Goal: Task Accomplishment & Management: Complete application form

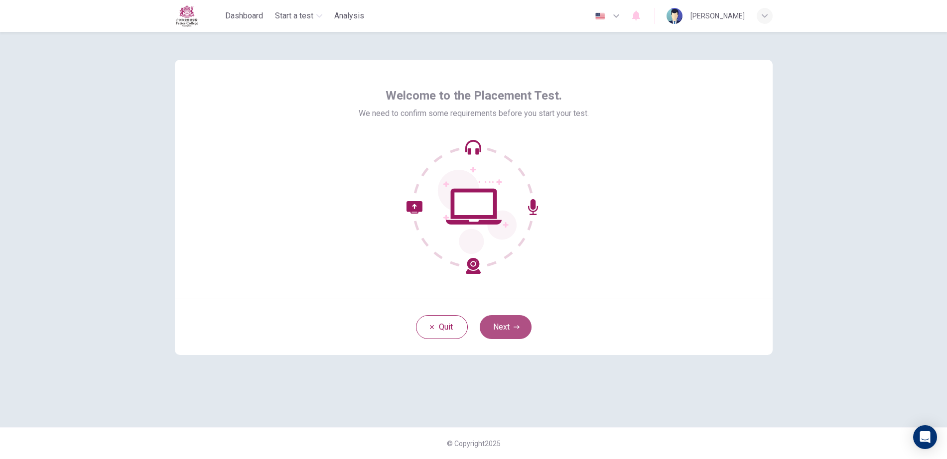
click at [508, 329] on button "Next" at bounding box center [506, 327] width 52 height 24
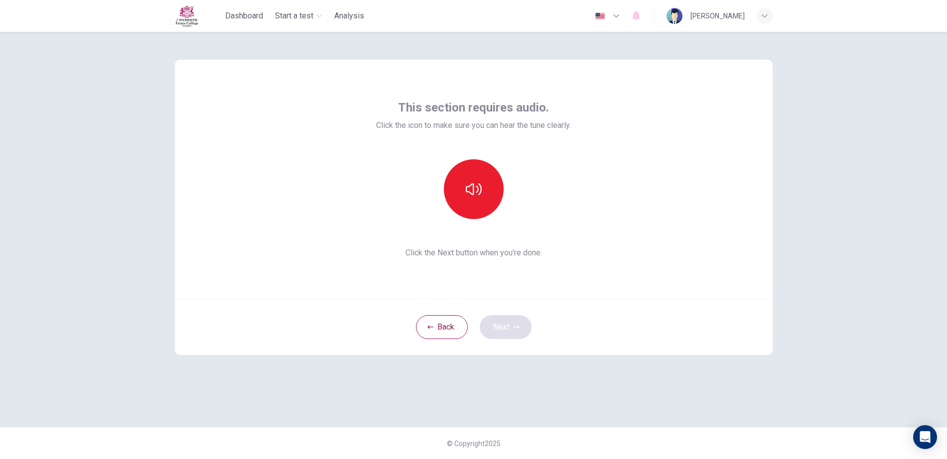
click at [508, 329] on div "Back Next" at bounding box center [474, 327] width 598 height 56
click at [482, 185] on button "button" at bounding box center [474, 189] width 60 height 60
click at [482, 195] on button "button" at bounding box center [474, 189] width 60 height 60
click at [474, 192] on icon "button" at bounding box center [474, 189] width 16 height 16
click at [477, 209] on button "button" at bounding box center [474, 189] width 60 height 60
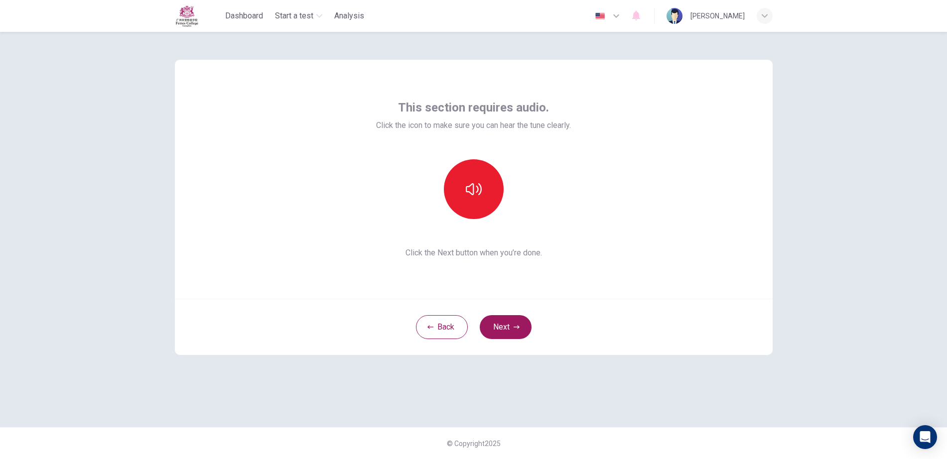
click at [765, 246] on div "This section requires audio. Click the icon to make sure you can hear the tune …" at bounding box center [474, 179] width 598 height 239
click at [514, 324] on icon "button" at bounding box center [517, 327] width 6 height 6
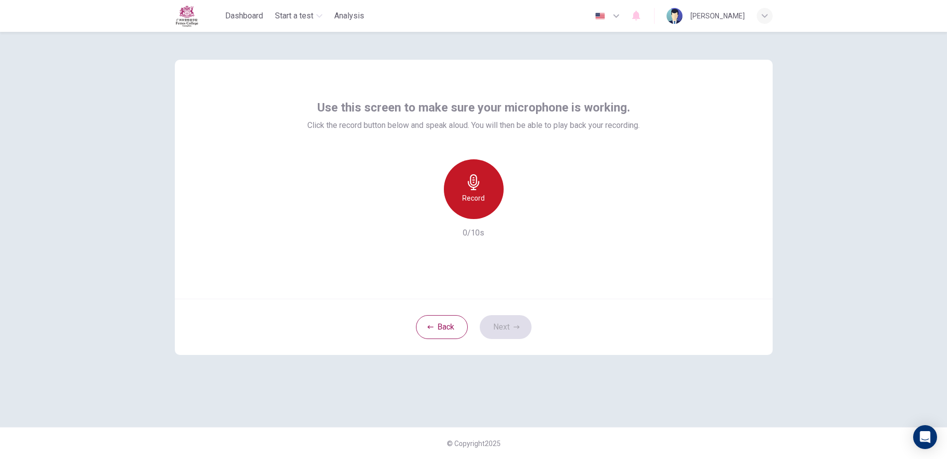
click at [469, 203] on h6 "Record" at bounding box center [473, 198] width 22 height 12
click at [469, 203] on h6 "Stop" at bounding box center [473, 198] width 15 height 12
click at [524, 212] on icon "button" at bounding box center [520, 211] width 10 height 10
click at [505, 325] on button "Next" at bounding box center [506, 327] width 52 height 24
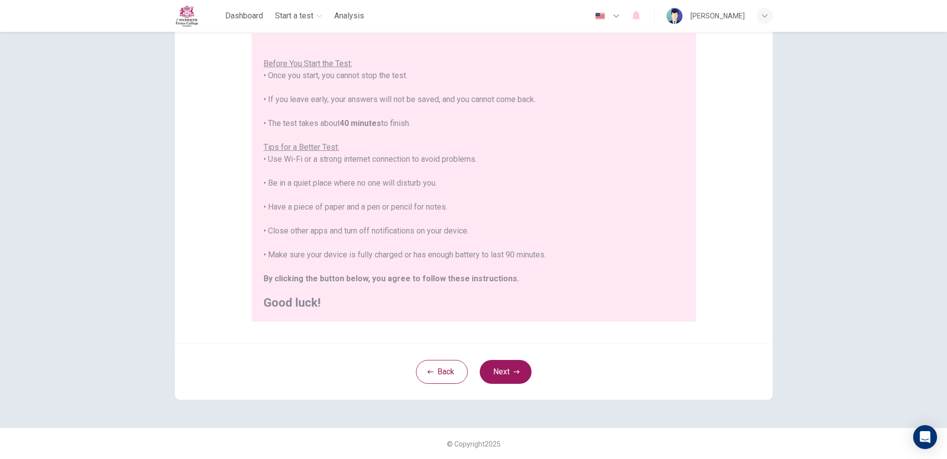
scroll to position [95, 0]
click at [485, 377] on button "Next" at bounding box center [506, 372] width 52 height 24
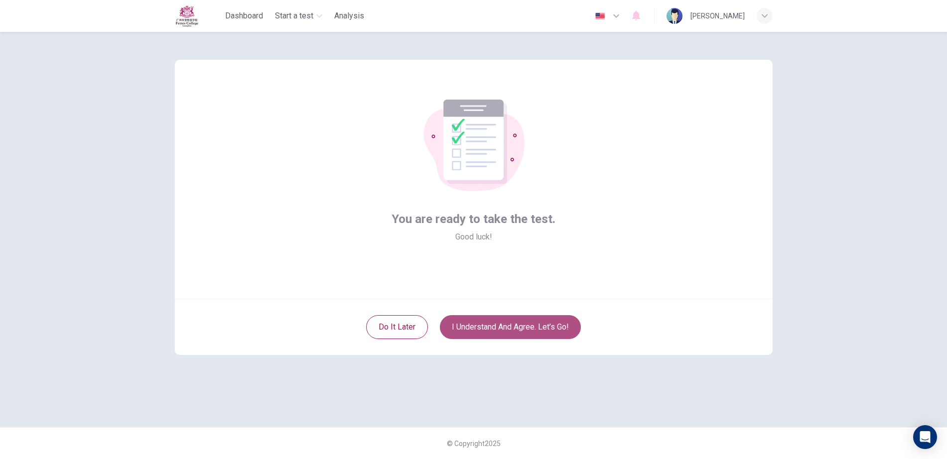
click at [512, 328] on button "I understand and agree. Let’s go!" at bounding box center [510, 327] width 141 height 24
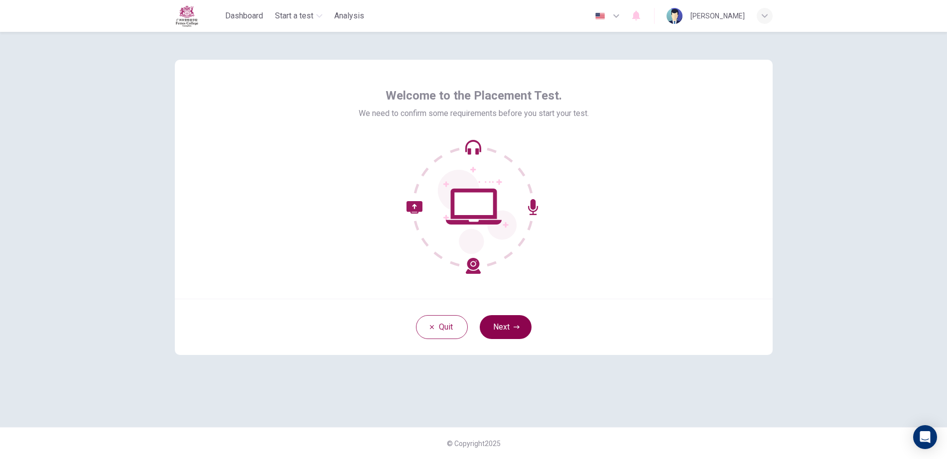
click at [519, 328] on icon "button" at bounding box center [517, 327] width 6 height 6
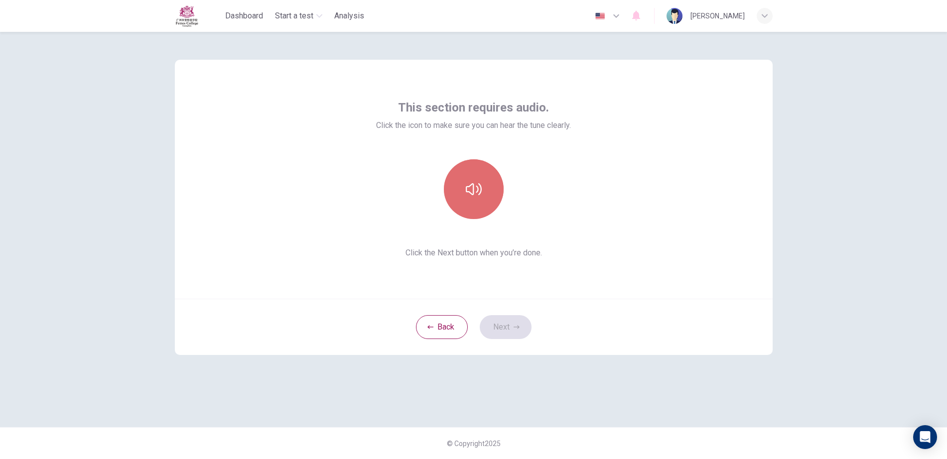
click at [490, 186] on button "button" at bounding box center [474, 189] width 60 height 60
click at [507, 325] on button "Next" at bounding box center [506, 327] width 52 height 24
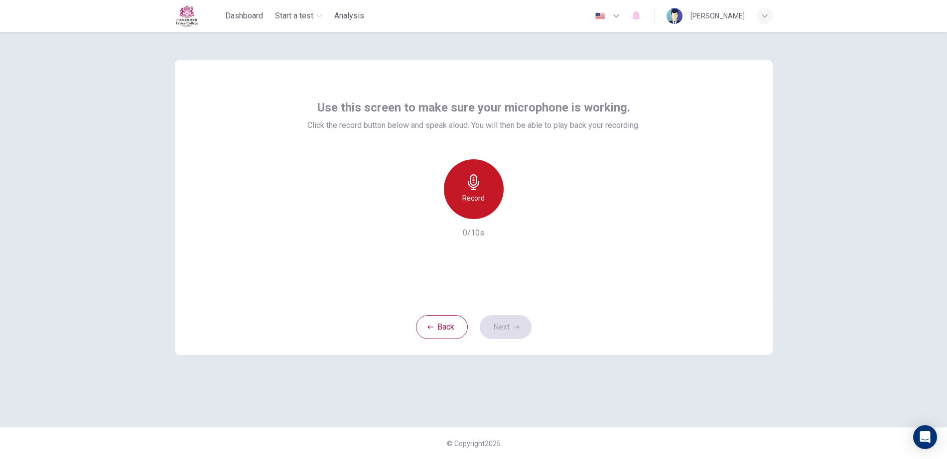
click at [494, 181] on div "Record" at bounding box center [474, 189] width 60 height 60
drag, startPoint x: 494, startPoint y: 181, endPoint x: 330, endPoint y: 116, distance: 176.5
click at [332, 118] on div "Use this screen to make sure your microphone is working. Click the record butto…" at bounding box center [473, 170] width 332 height 140
click at [477, 192] on h6 "Stop" at bounding box center [473, 198] width 15 height 12
click at [514, 330] on button "Next" at bounding box center [506, 327] width 52 height 24
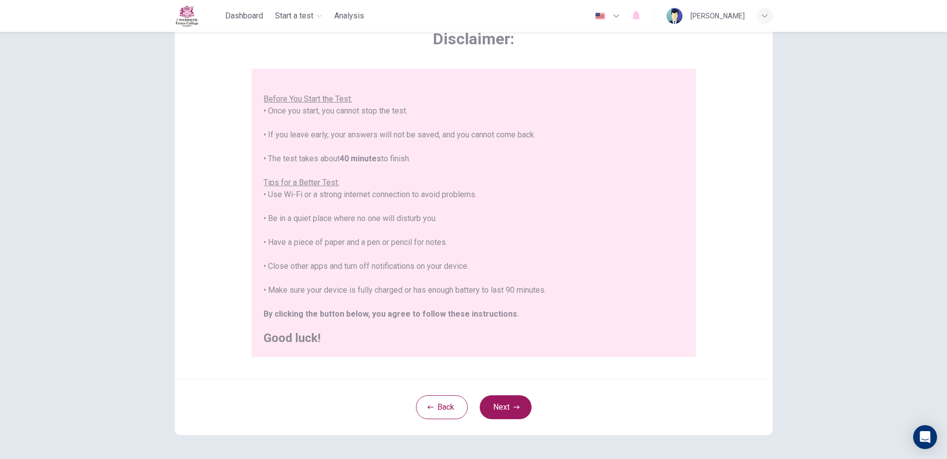
scroll to position [95, 0]
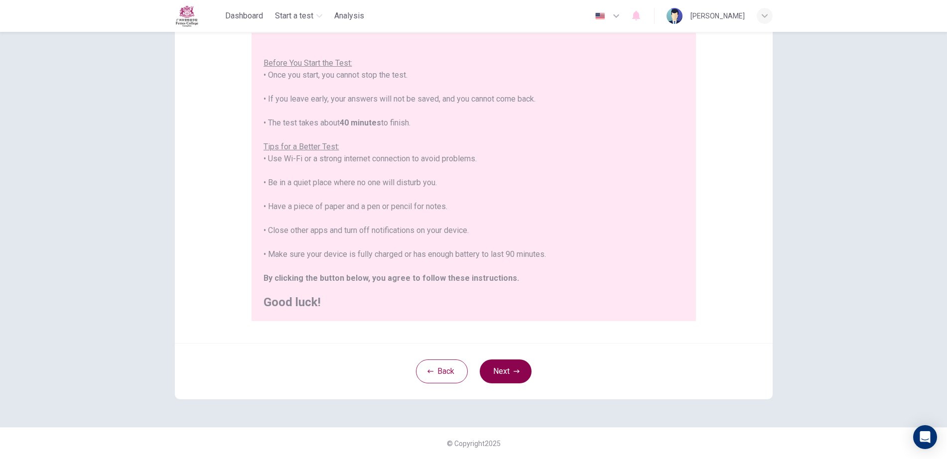
click at [496, 366] on button "Next" at bounding box center [506, 372] width 52 height 24
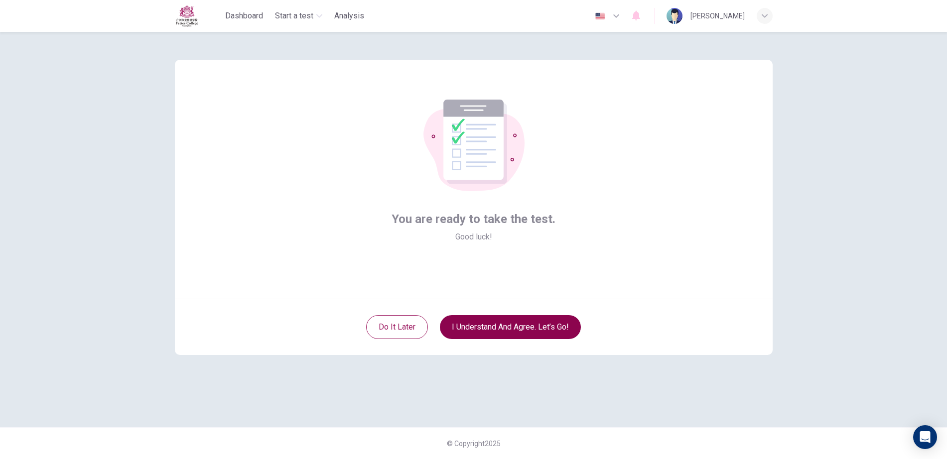
scroll to position [0, 0]
click at [547, 330] on button "I understand and agree. Let’s go!" at bounding box center [510, 327] width 141 height 24
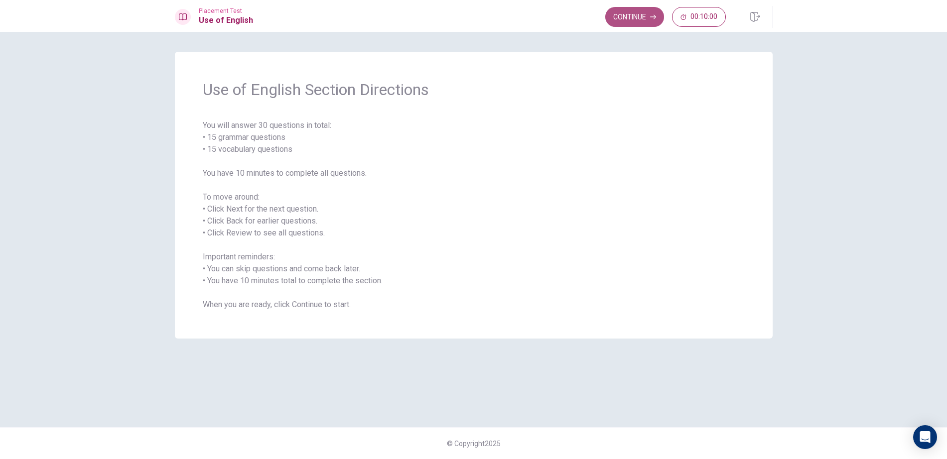
click at [651, 8] on button "Continue" at bounding box center [634, 17] width 59 height 20
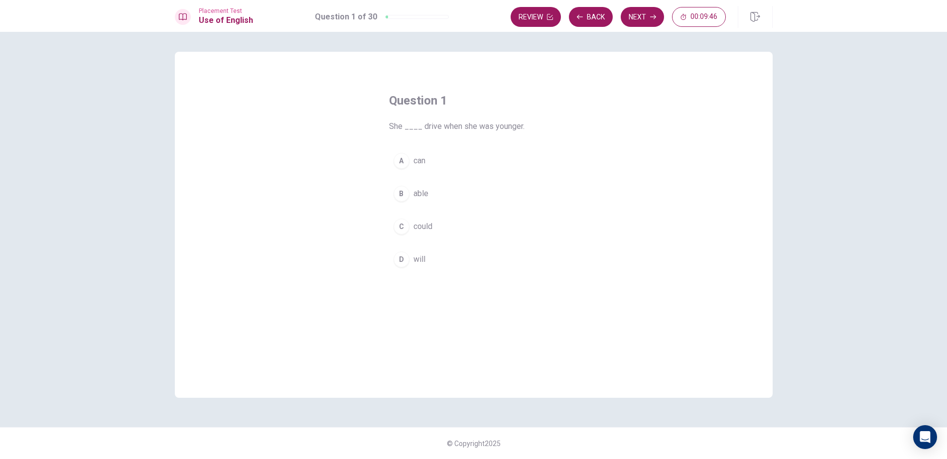
click at [418, 166] on span "can" at bounding box center [420, 161] width 12 height 12
click at [653, 15] on icon "button" at bounding box center [653, 17] width 6 height 6
click at [468, 149] on button "A has worked" at bounding box center [473, 161] width 169 height 25
click at [648, 12] on button "Next" at bounding box center [642, 17] width 43 height 20
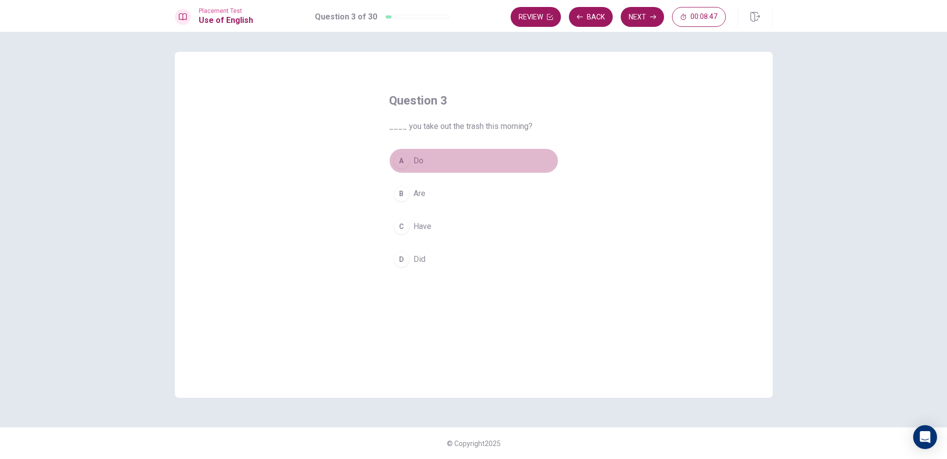
click at [461, 159] on button "A Do" at bounding box center [473, 161] width 169 height 25
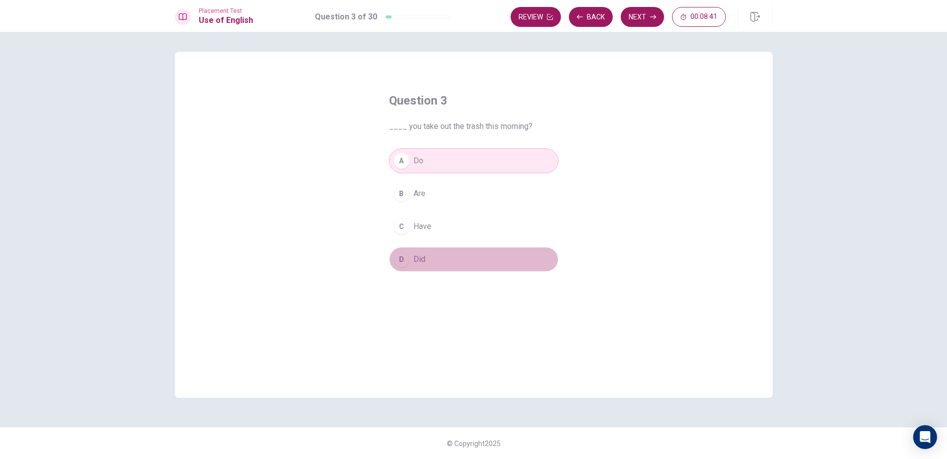
click at [515, 256] on button "D Did" at bounding box center [473, 259] width 169 height 25
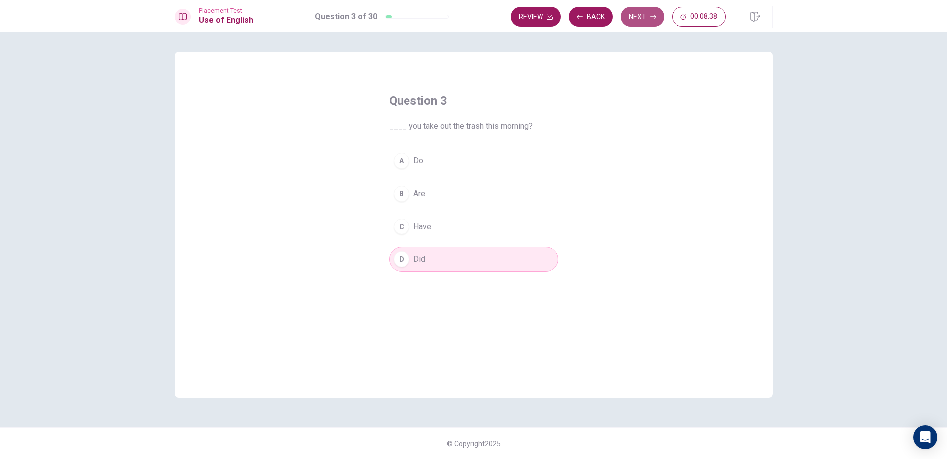
click at [634, 16] on button "Next" at bounding box center [642, 17] width 43 height 20
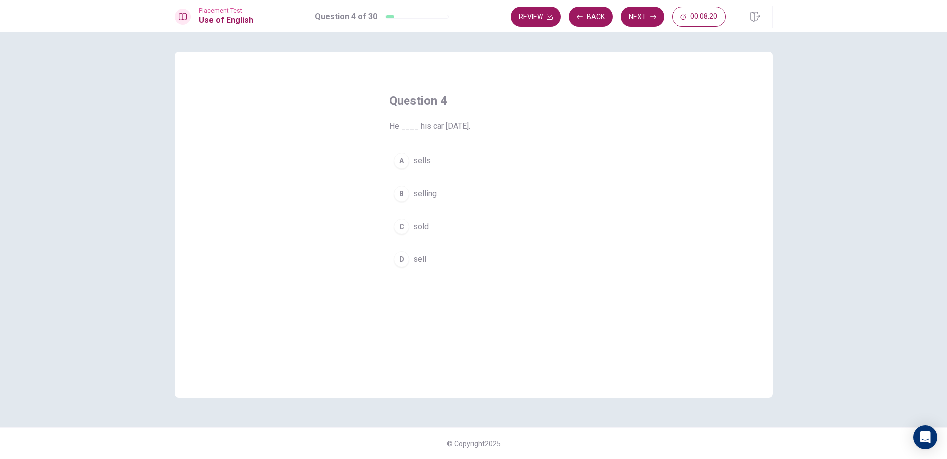
click at [469, 223] on button "C sold" at bounding box center [473, 226] width 169 height 25
click at [643, 12] on button "Next" at bounding box center [642, 17] width 43 height 20
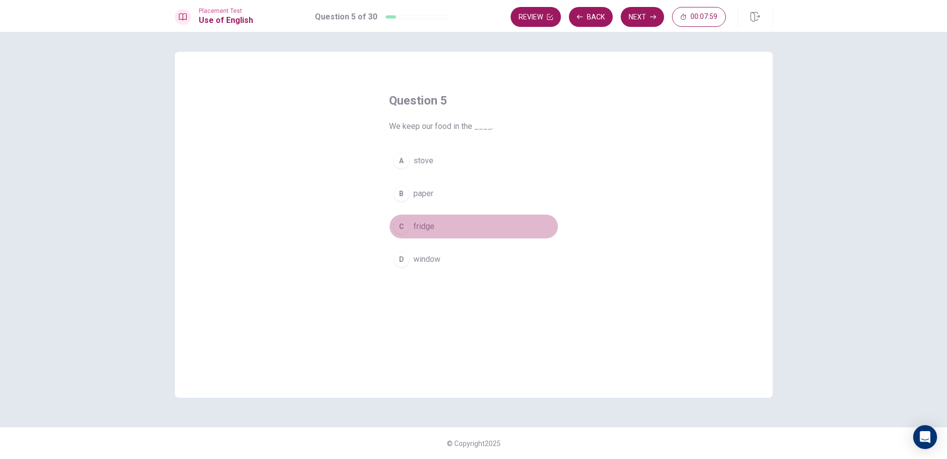
click at [518, 232] on button "C fridge" at bounding box center [473, 226] width 169 height 25
click at [632, 25] on button "Next" at bounding box center [642, 17] width 43 height 20
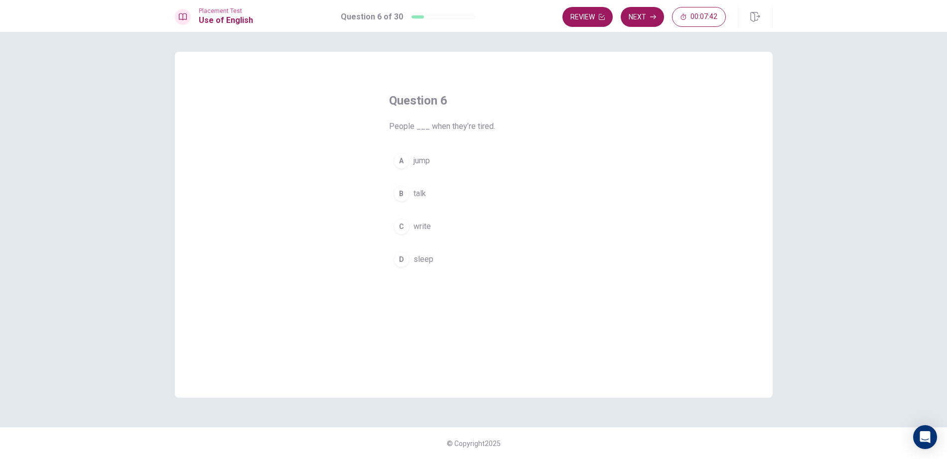
click at [454, 262] on button "D sleep" at bounding box center [473, 259] width 169 height 25
click at [634, 16] on button "Next" at bounding box center [642, 17] width 43 height 20
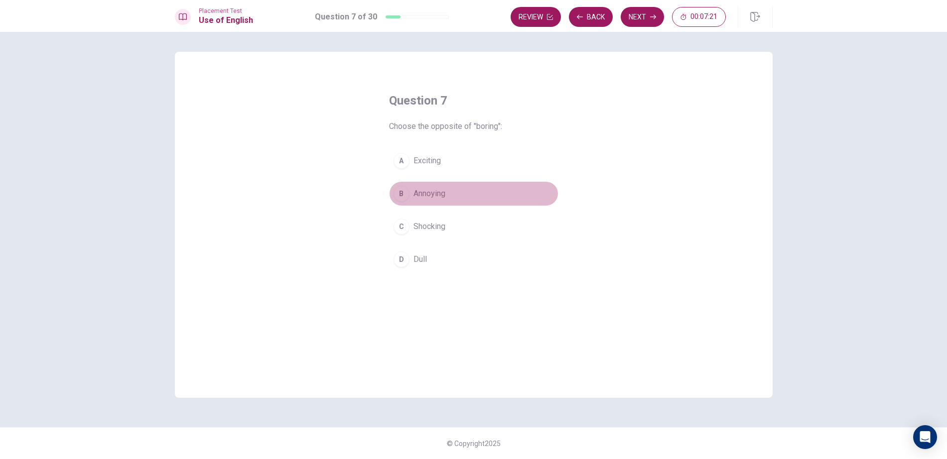
click at [467, 195] on button "B Annoying" at bounding box center [473, 193] width 169 height 25
click at [636, 15] on button "Next" at bounding box center [642, 17] width 43 height 20
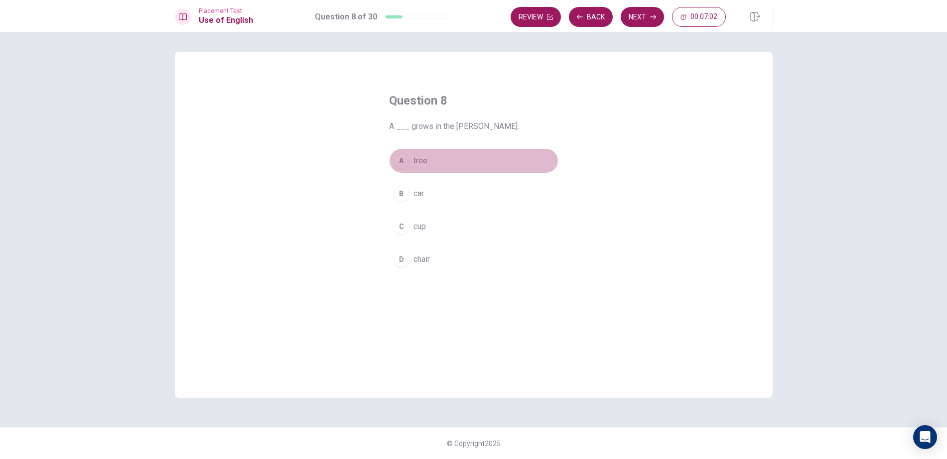
click at [466, 155] on button "A tree" at bounding box center [473, 161] width 169 height 25
click at [628, 15] on button "Next" at bounding box center [642, 17] width 43 height 20
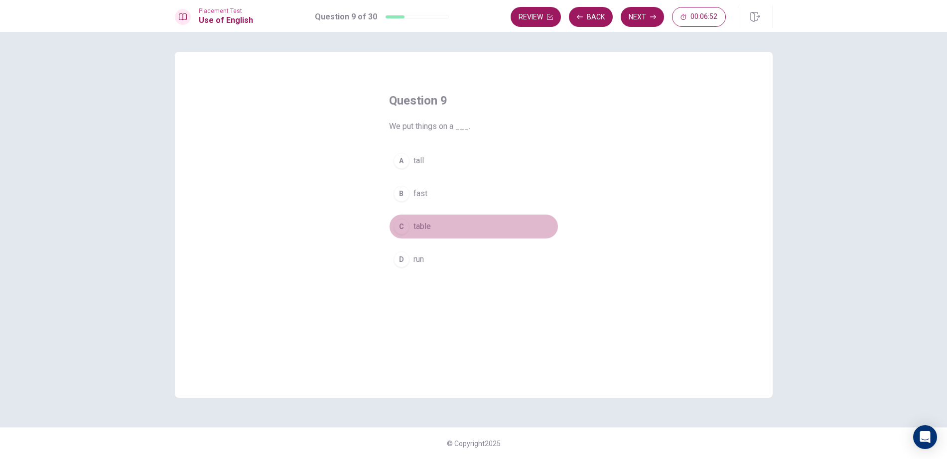
click at [490, 220] on button "C table" at bounding box center [473, 226] width 169 height 25
click at [634, 7] on button "Next" at bounding box center [642, 17] width 43 height 20
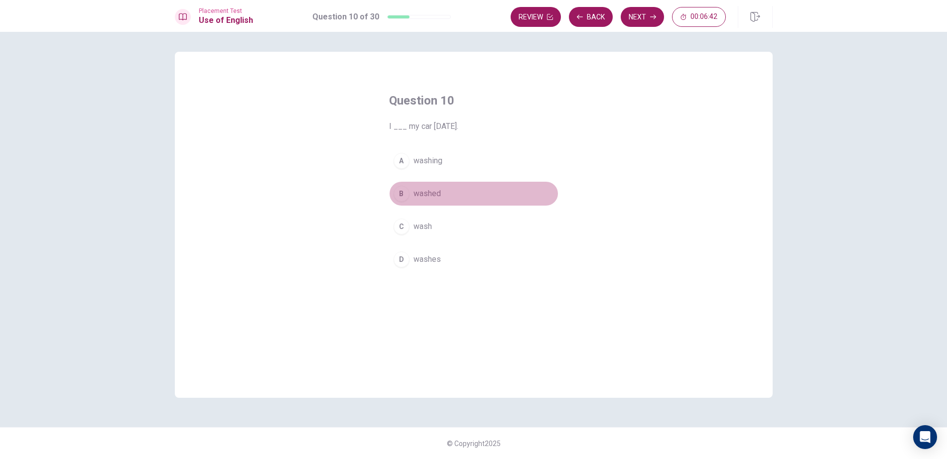
click at [432, 201] on button "B washed" at bounding box center [473, 193] width 169 height 25
click at [637, 14] on button "Next" at bounding box center [642, 17] width 43 height 20
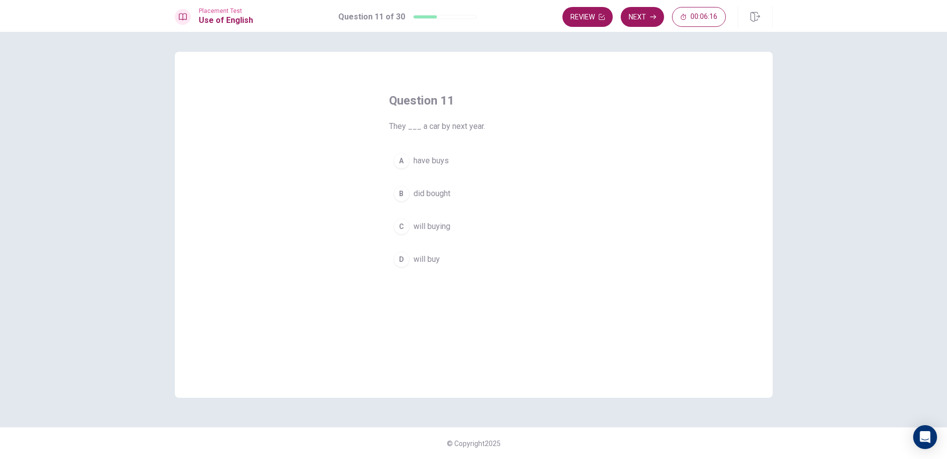
click at [433, 224] on span "will buying" at bounding box center [432, 227] width 37 height 12
click at [656, 14] on button "Next" at bounding box center [642, 17] width 43 height 20
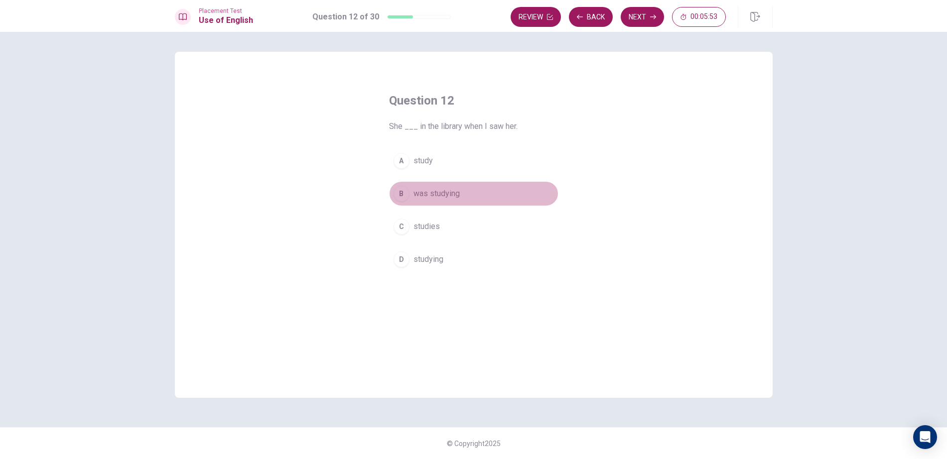
click at [452, 187] on button "B was studying" at bounding box center [473, 193] width 169 height 25
click at [641, 22] on button "Next" at bounding box center [642, 17] width 43 height 20
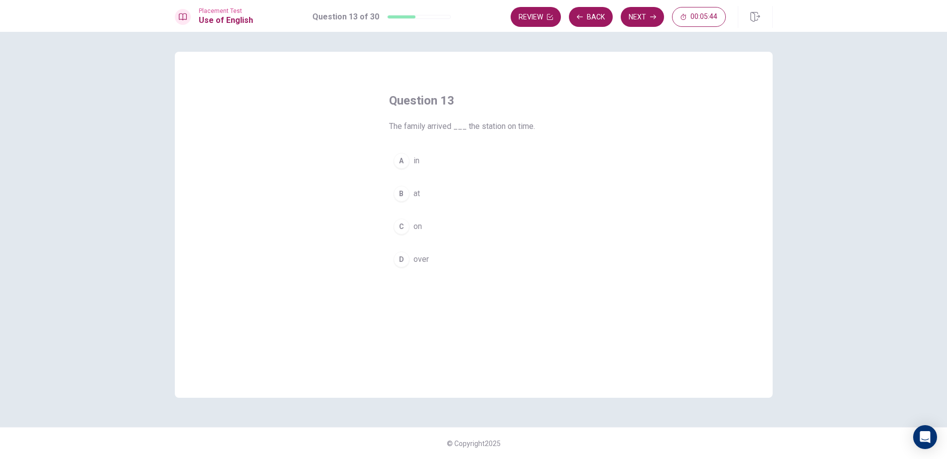
click at [456, 187] on button "B at" at bounding box center [473, 193] width 169 height 25
click at [653, 18] on icon "button" at bounding box center [653, 17] width 6 height 6
click at [454, 164] on button "A were" at bounding box center [473, 161] width 169 height 25
click at [644, 15] on button "Next" at bounding box center [642, 17] width 43 height 20
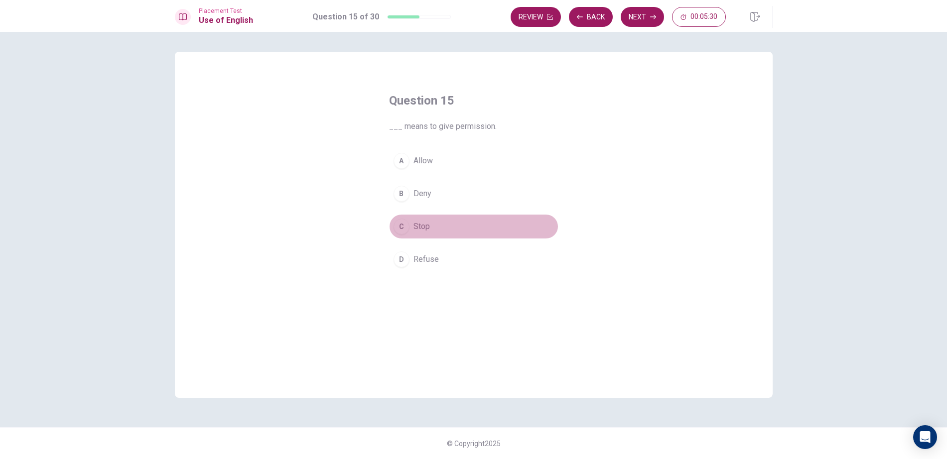
click at [443, 222] on button "C Stop" at bounding box center [473, 226] width 169 height 25
click at [648, 11] on button "Next" at bounding box center [642, 17] width 43 height 20
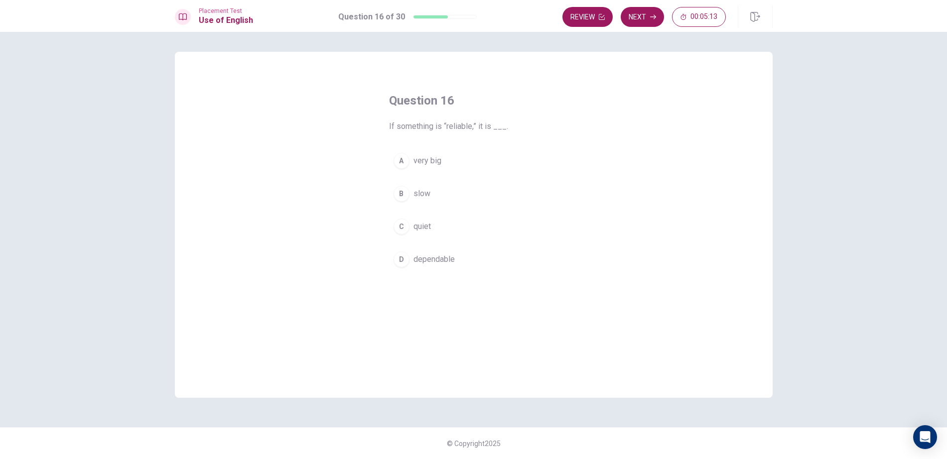
click at [455, 166] on button "A very big" at bounding box center [473, 161] width 169 height 25
click at [639, 25] on button "Next" at bounding box center [642, 17] width 43 height 20
click at [464, 155] on button "A food" at bounding box center [473, 161] width 169 height 25
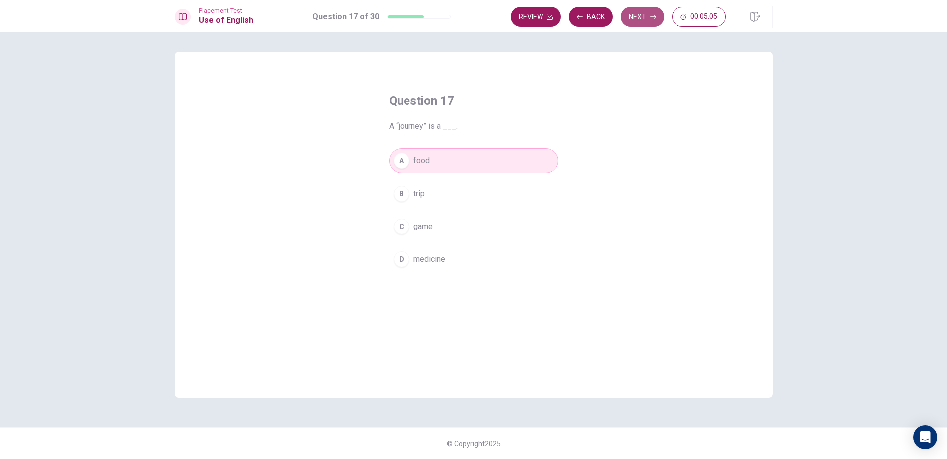
click at [623, 24] on button "Next" at bounding box center [642, 17] width 43 height 20
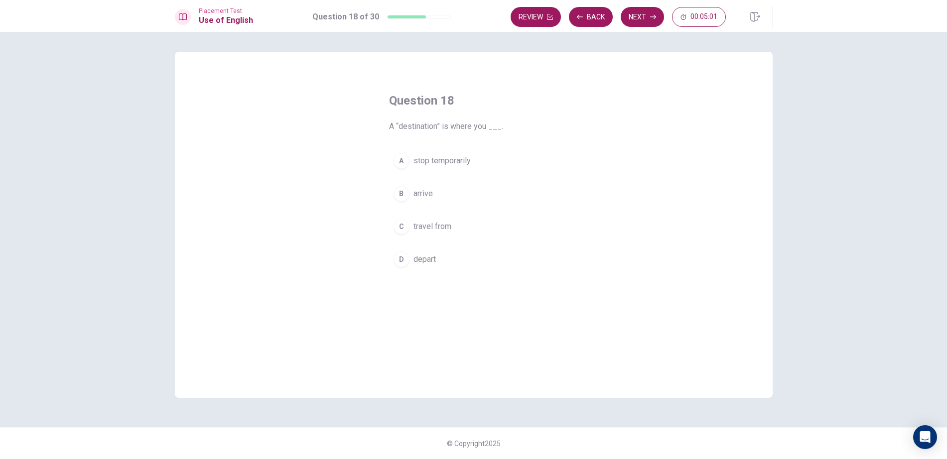
click at [460, 232] on button "C travel from" at bounding box center [473, 226] width 169 height 25
click at [650, 17] on icon "button" at bounding box center [653, 17] width 6 height 6
click at [463, 264] on button "D competitor" at bounding box center [473, 259] width 169 height 25
click at [625, 18] on button "Next" at bounding box center [642, 17] width 43 height 20
click at [470, 266] on button "D had known" at bounding box center [473, 271] width 169 height 25
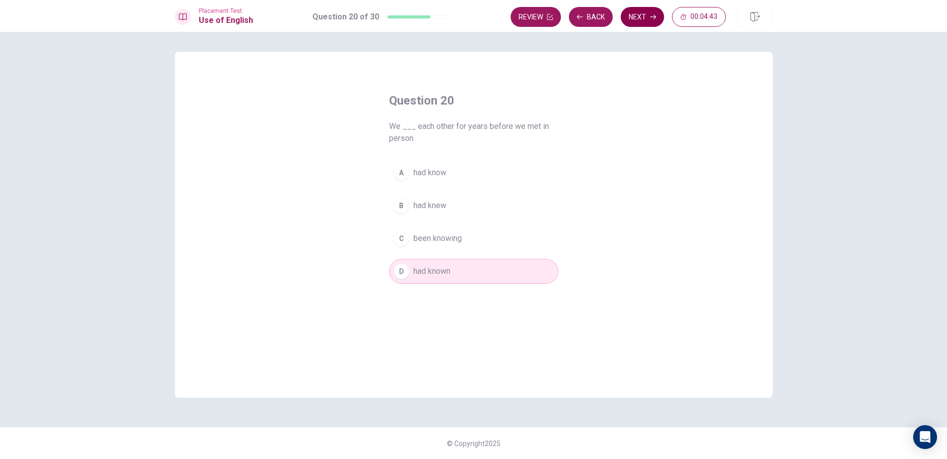
click at [637, 10] on button "Next" at bounding box center [642, 17] width 43 height 20
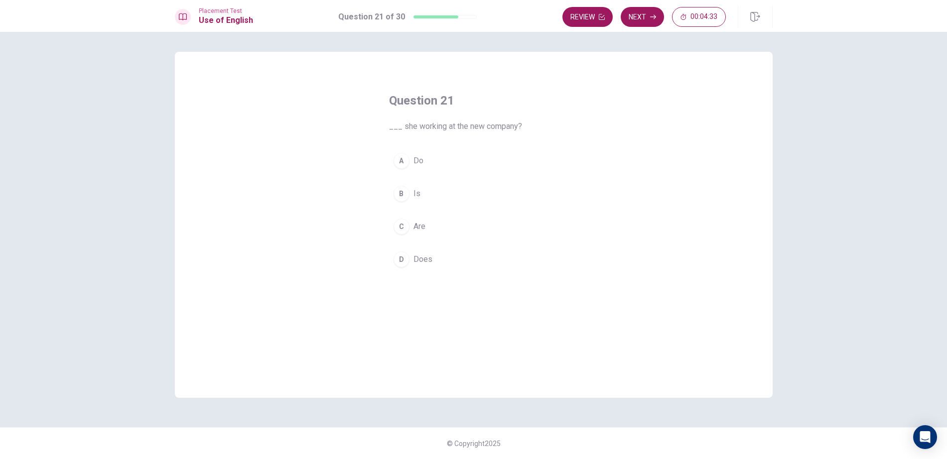
click at [463, 229] on button "C Are" at bounding box center [473, 226] width 169 height 25
click at [646, 21] on button "Next" at bounding box center [642, 17] width 43 height 20
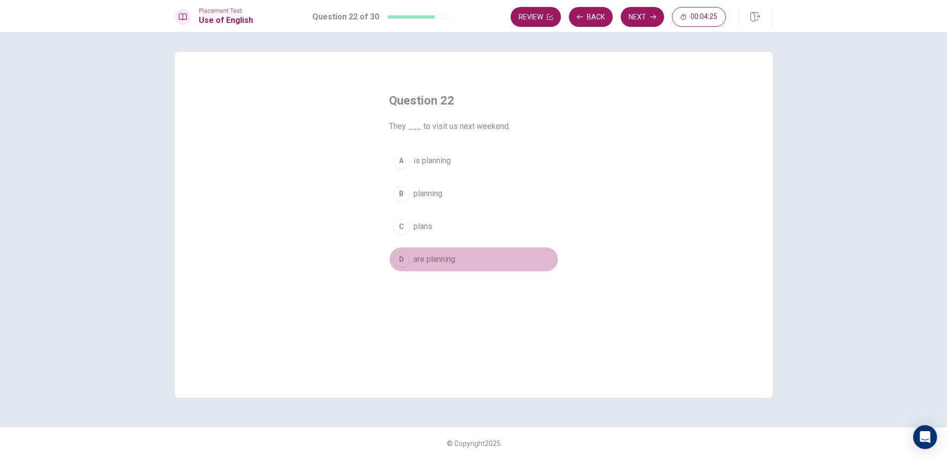
click at [469, 265] on button "D are planning" at bounding box center [473, 259] width 169 height 25
click at [646, 15] on button "Next" at bounding box center [642, 17] width 43 height 20
click at [462, 189] on button "B go" at bounding box center [473, 193] width 169 height 25
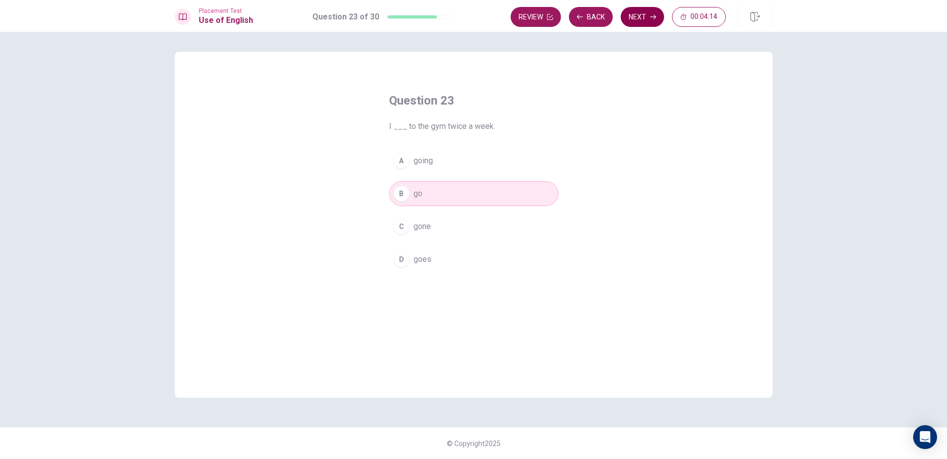
click at [638, 14] on button "Next" at bounding box center [642, 17] width 43 height 20
click at [505, 157] on button "A will buy" at bounding box center [473, 161] width 169 height 25
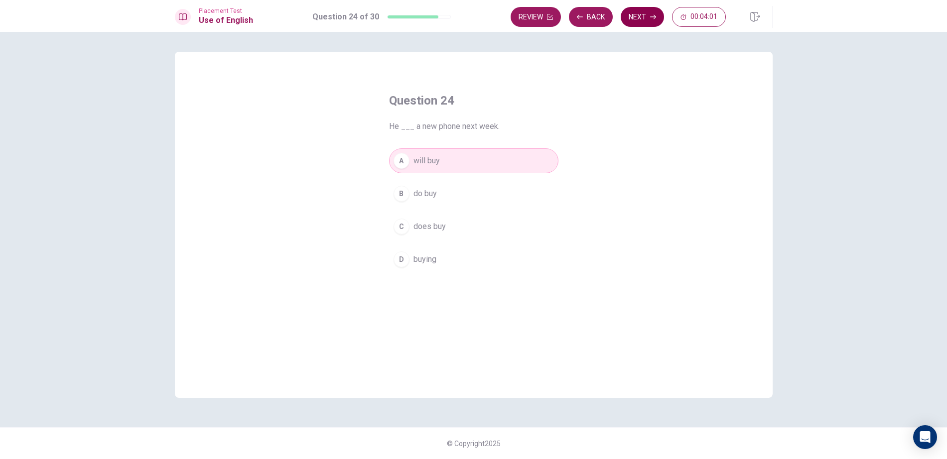
click at [636, 18] on button "Next" at bounding box center [642, 17] width 43 height 20
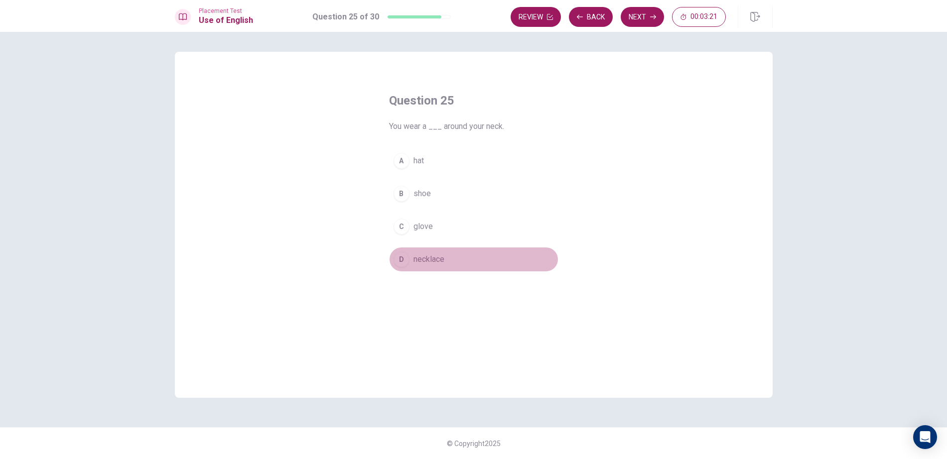
click at [468, 259] on button "D necklace" at bounding box center [473, 259] width 169 height 25
click at [635, 24] on button "Next" at bounding box center [642, 17] width 43 height 20
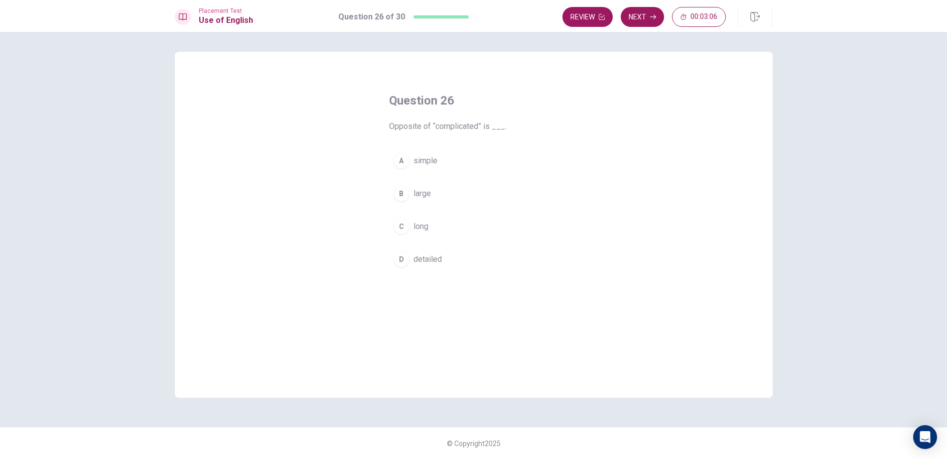
click at [467, 160] on button "A simple" at bounding box center [473, 161] width 169 height 25
click at [641, 15] on button "Next" at bounding box center [642, 17] width 43 height 20
click at [479, 260] on button "D difficult" at bounding box center [473, 259] width 169 height 25
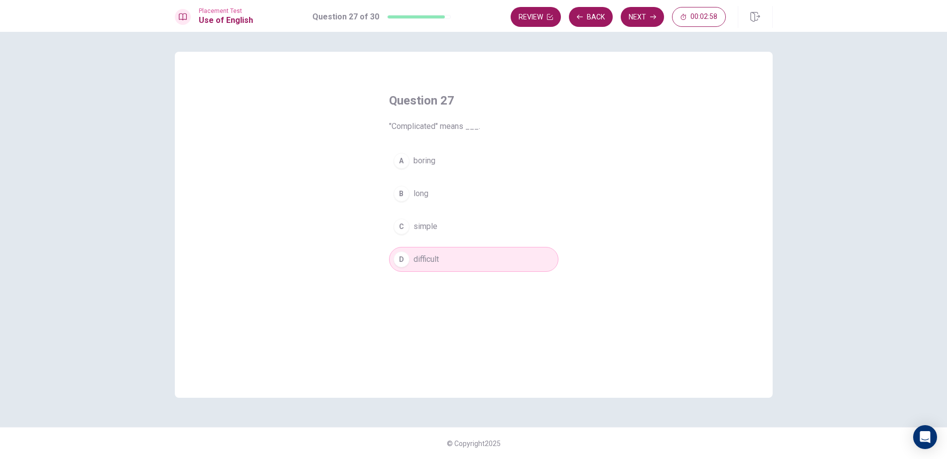
click at [655, 6] on div "Review Back Next 00:02:58" at bounding box center [642, 17] width 262 height 22
click at [651, 8] on button "Next" at bounding box center [642, 17] width 43 height 20
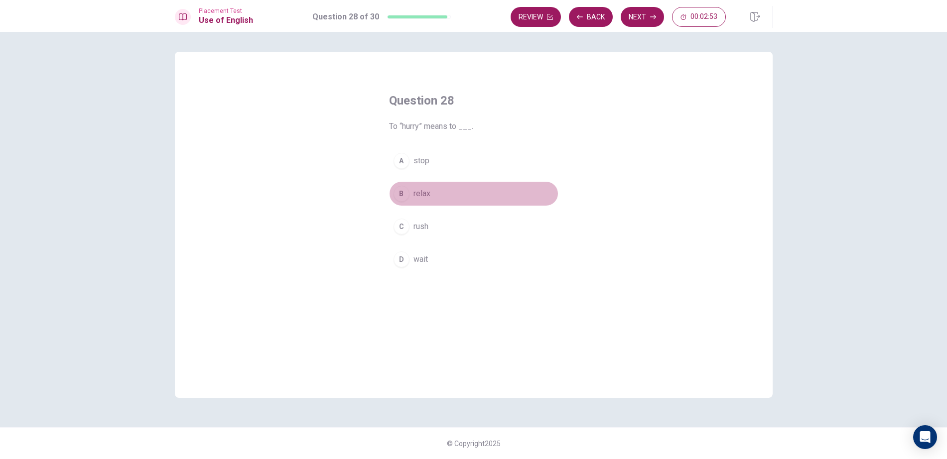
click at [442, 197] on button "B relax" at bounding box center [473, 193] width 169 height 25
click at [639, 12] on button "Next" at bounding box center [642, 17] width 43 height 20
click at [463, 199] on button "B a book" at bounding box center [473, 193] width 169 height 25
click at [649, 7] on button "Next" at bounding box center [642, 17] width 43 height 20
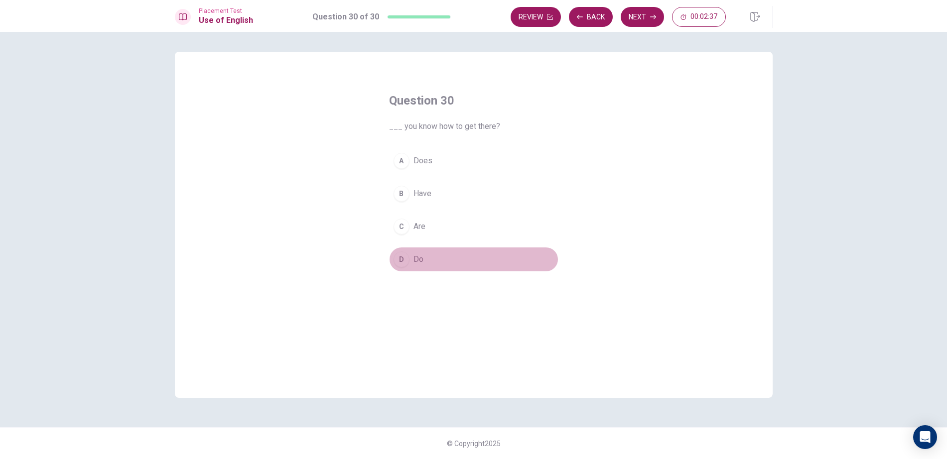
drag, startPoint x: 444, startPoint y: 263, endPoint x: 452, endPoint y: 258, distance: 10.1
click at [444, 263] on button "D Do" at bounding box center [473, 259] width 169 height 25
click at [638, 16] on button "Next" at bounding box center [642, 17] width 43 height 20
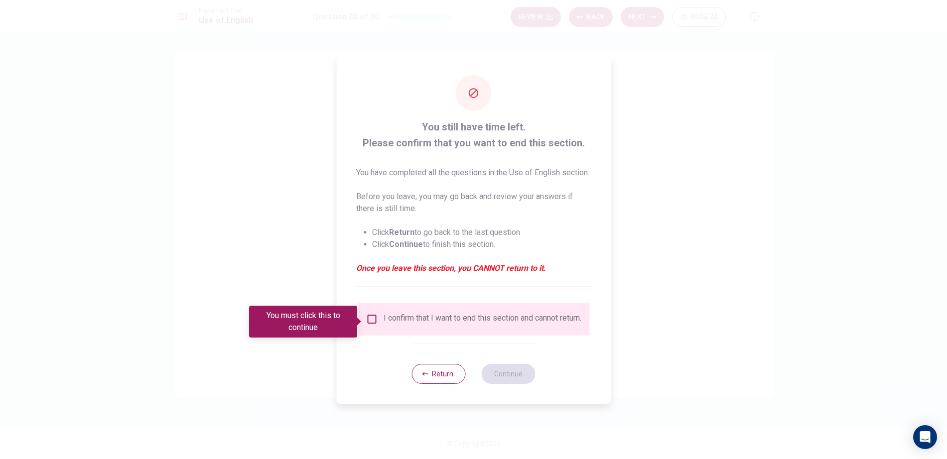
click at [386, 324] on div "I confirm that I want to end this section and cannot return." at bounding box center [483, 319] width 198 height 12
click at [379, 325] on div "I confirm that I want to end this section and cannot return." at bounding box center [474, 319] width 216 height 12
click at [373, 325] on input "You must click this to continue" at bounding box center [372, 319] width 12 height 12
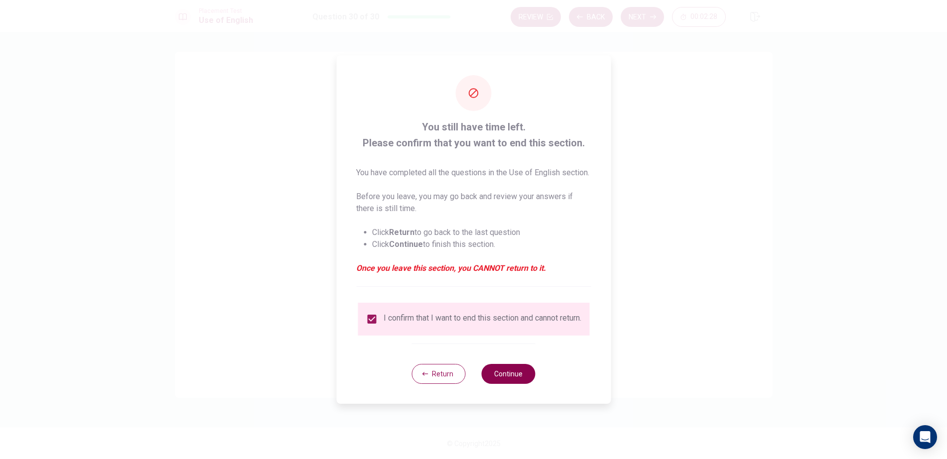
click at [498, 375] on button "Continue" at bounding box center [509, 374] width 54 height 20
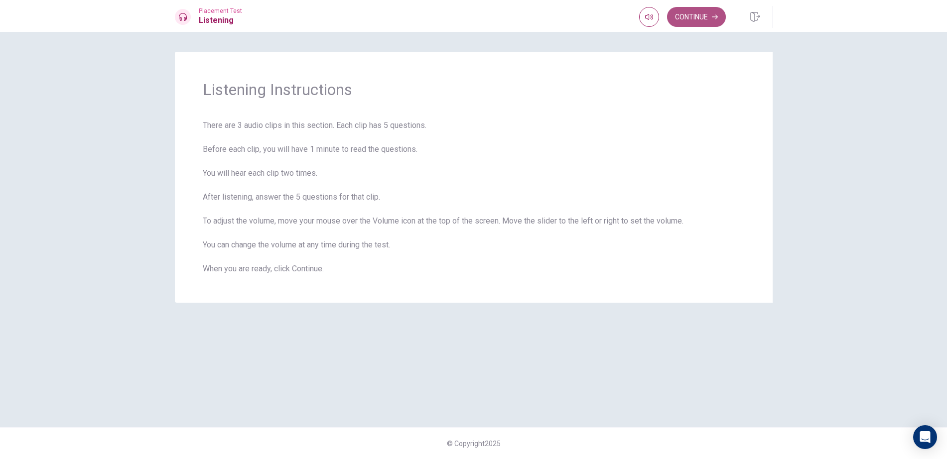
click at [708, 24] on button "Continue" at bounding box center [696, 17] width 59 height 20
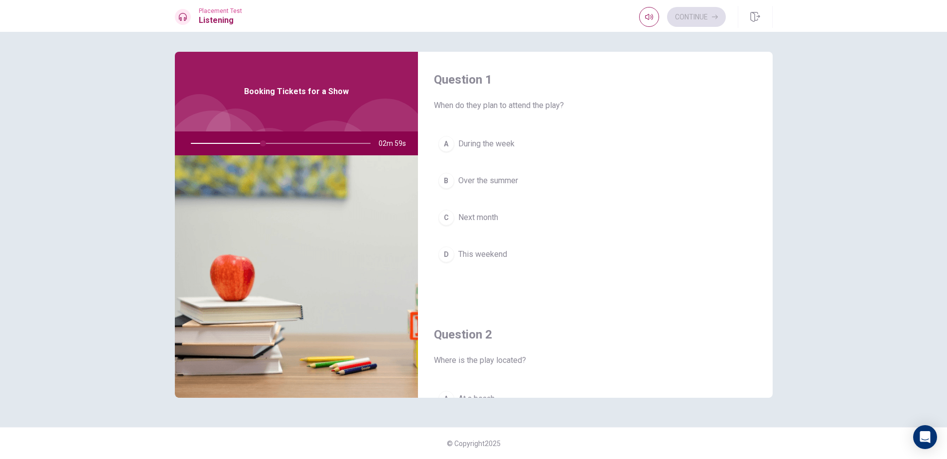
click at [501, 251] on span "This weekend" at bounding box center [482, 255] width 49 height 12
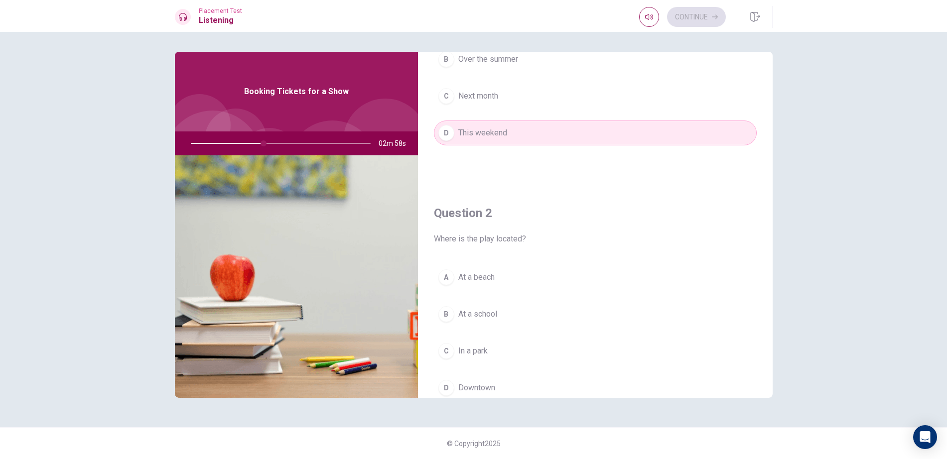
scroll to position [199, 0]
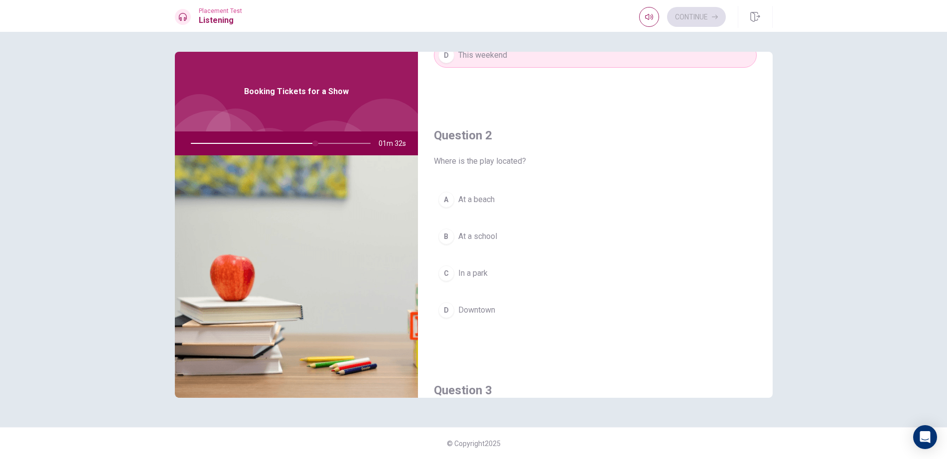
click at [356, 143] on div at bounding box center [279, 144] width 200 height 24
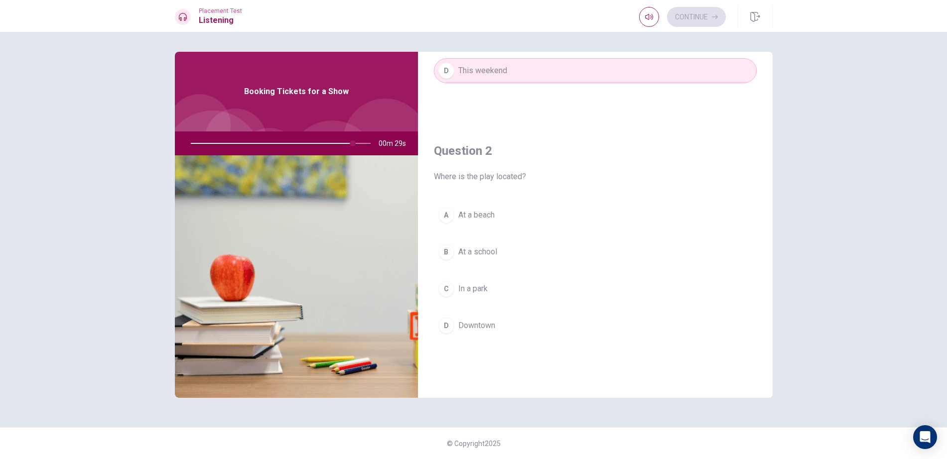
scroll to position [182, 0]
click at [487, 298] on button "C In a park" at bounding box center [595, 291] width 323 height 25
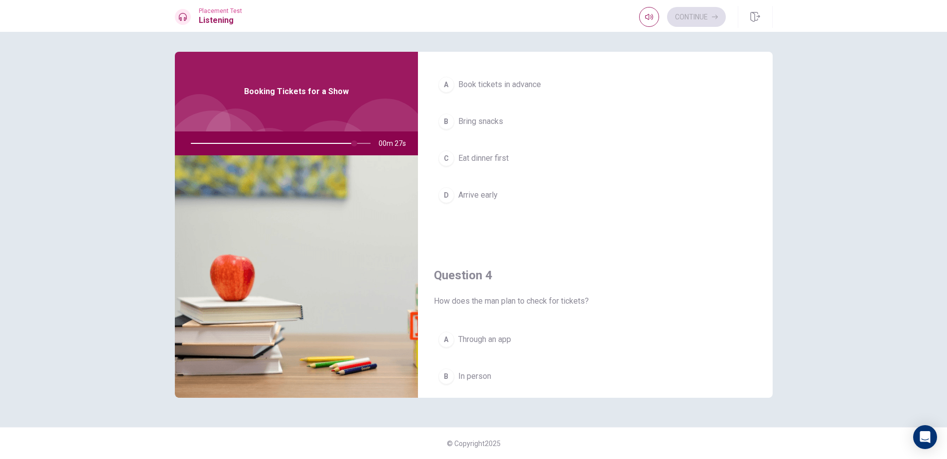
scroll to position [581, 0]
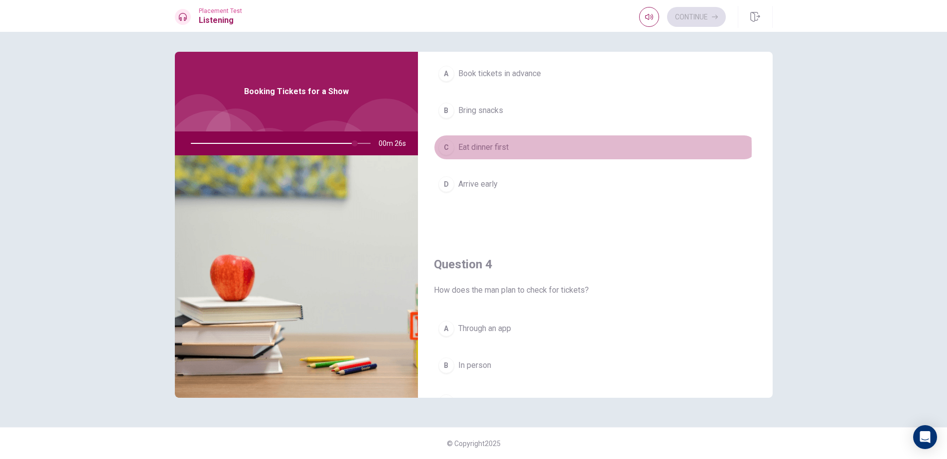
click at [505, 149] on span "Eat dinner first" at bounding box center [483, 148] width 50 height 12
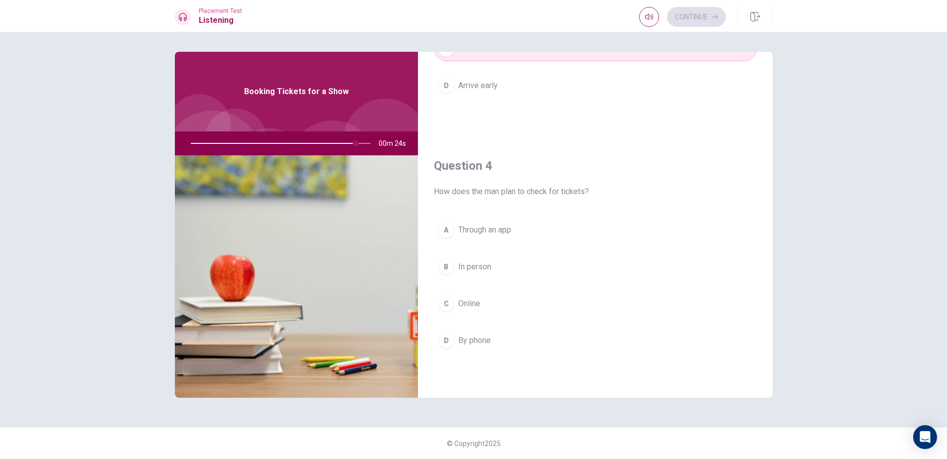
scroll to position [680, 0]
click at [505, 303] on button "C Online" at bounding box center [595, 303] width 323 height 25
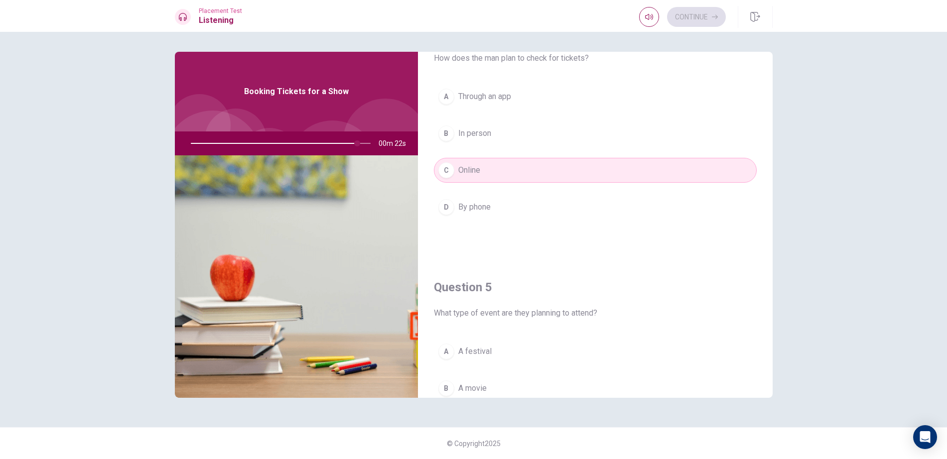
scroll to position [929, 0]
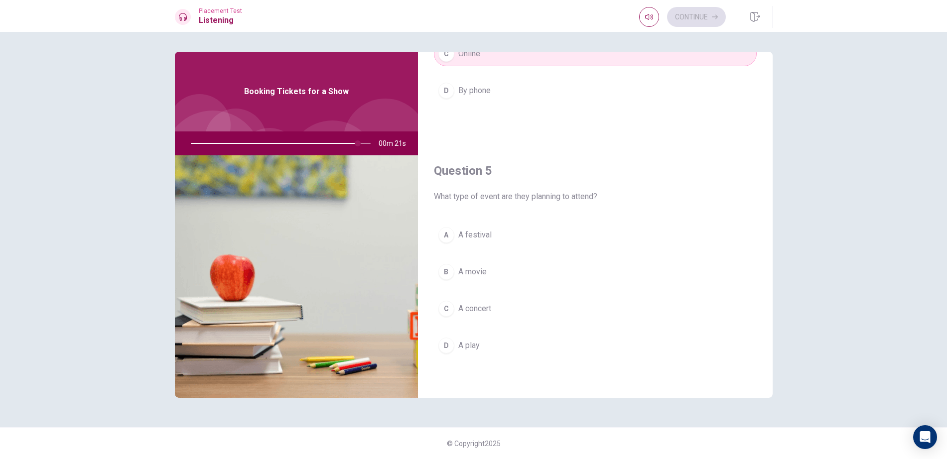
click at [522, 313] on button "C A concert" at bounding box center [595, 309] width 323 height 25
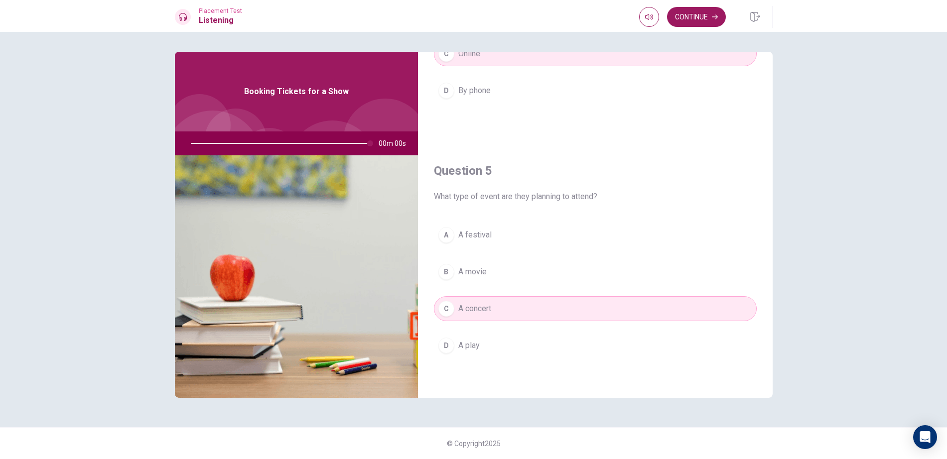
type input "0"
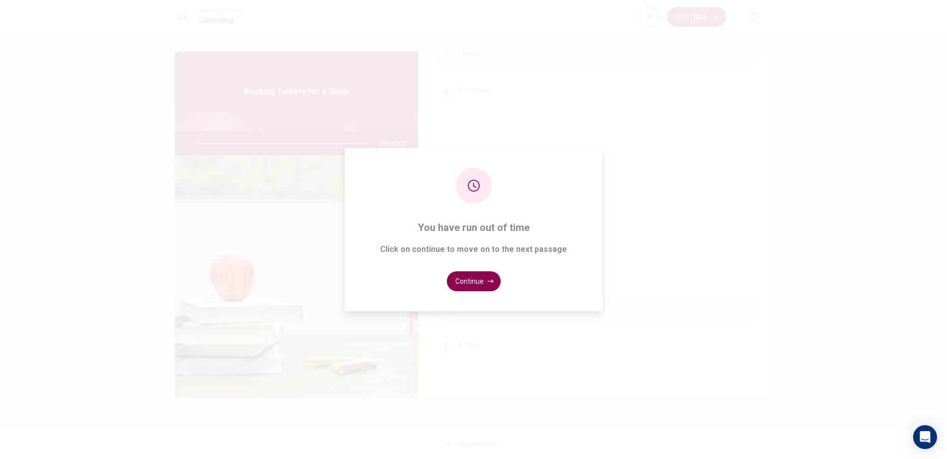
click at [474, 288] on button "Continue" at bounding box center [474, 282] width 54 height 20
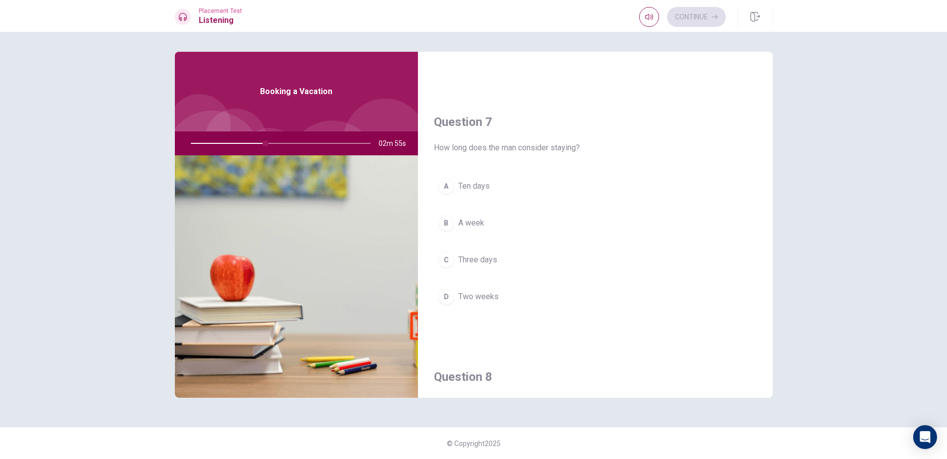
scroll to position [249, 0]
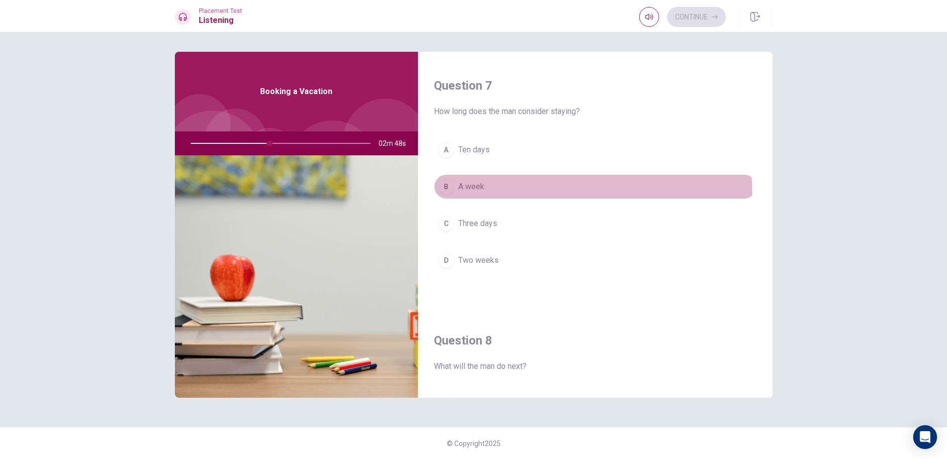
click at [559, 192] on button "B A week" at bounding box center [595, 186] width 323 height 25
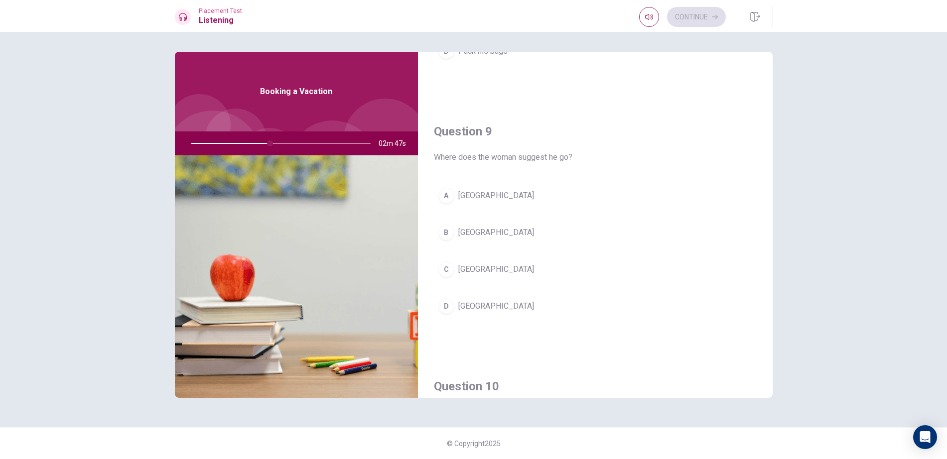
scroll to position [847, 0]
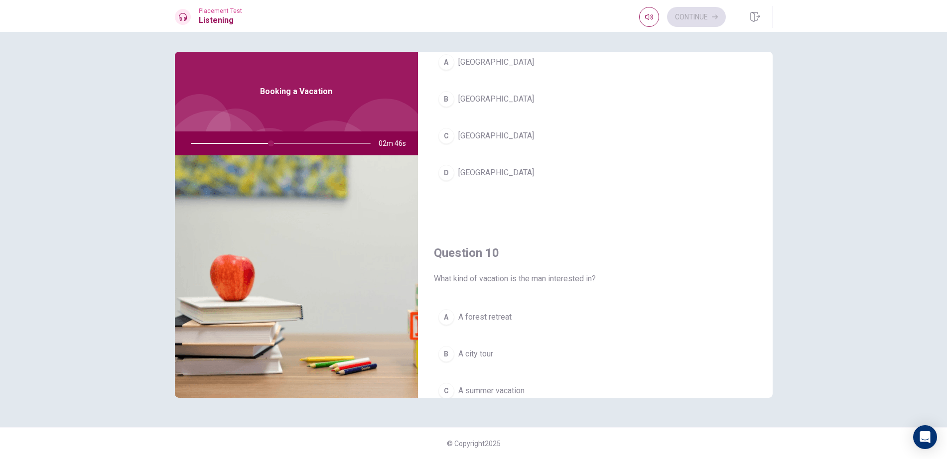
click at [568, 136] on button "C [GEOGRAPHIC_DATA]" at bounding box center [595, 136] width 323 height 25
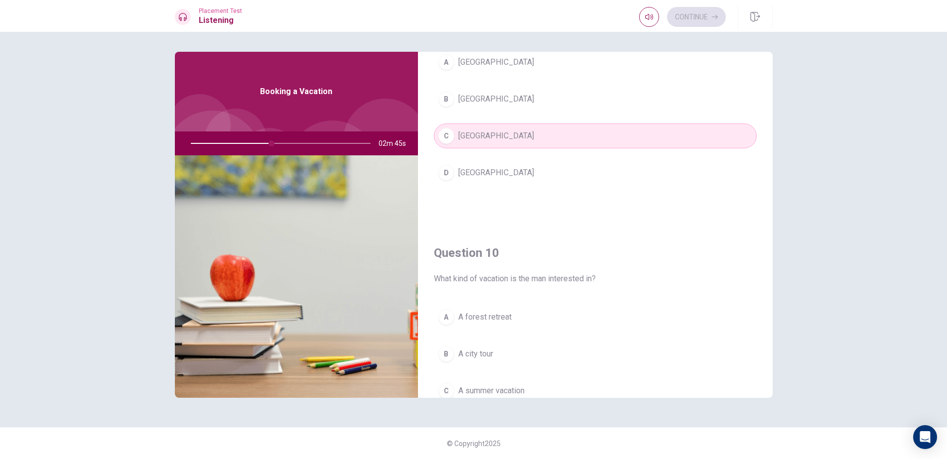
scroll to position [498, 0]
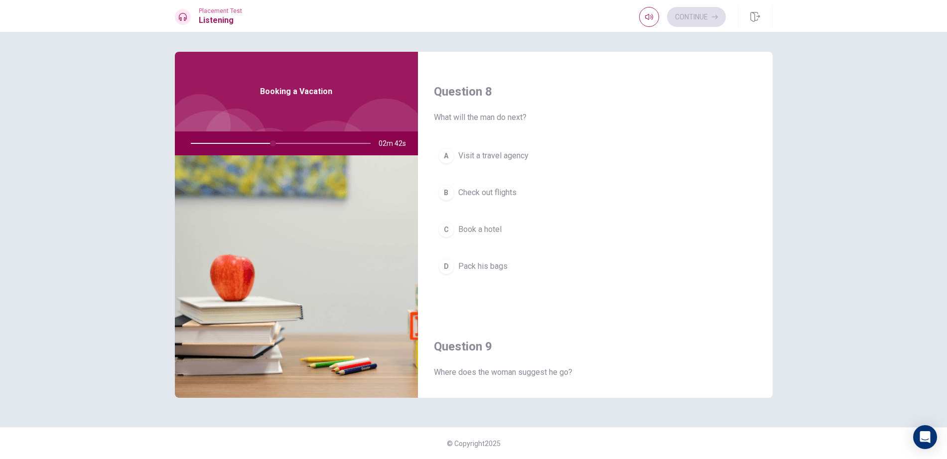
click at [578, 209] on div "A Visit a travel agency B Check out flights C Book a hotel D Pack his bags" at bounding box center [595, 221] width 323 height 155
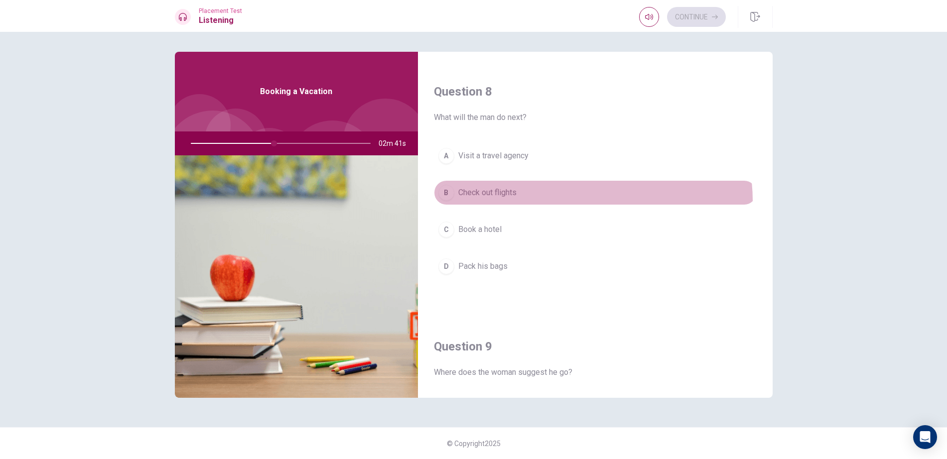
click at [581, 201] on button "B Check out flights" at bounding box center [595, 192] width 323 height 25
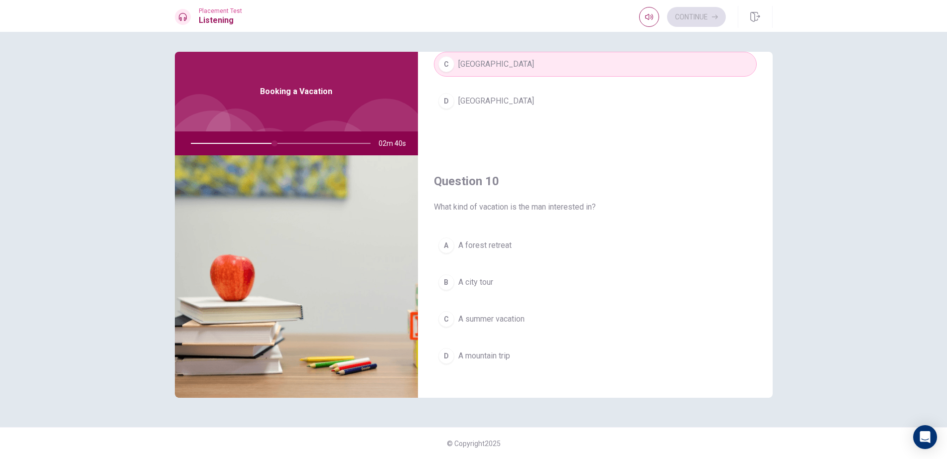
scroll to position [929, 0]
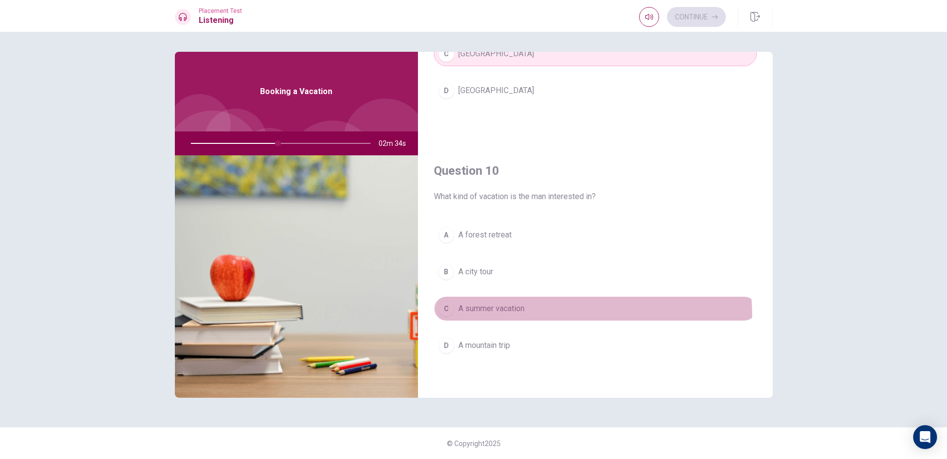
click at [494, 318] on button "C A summer vacation" at bounding box center [595, 309] width 323 height 25
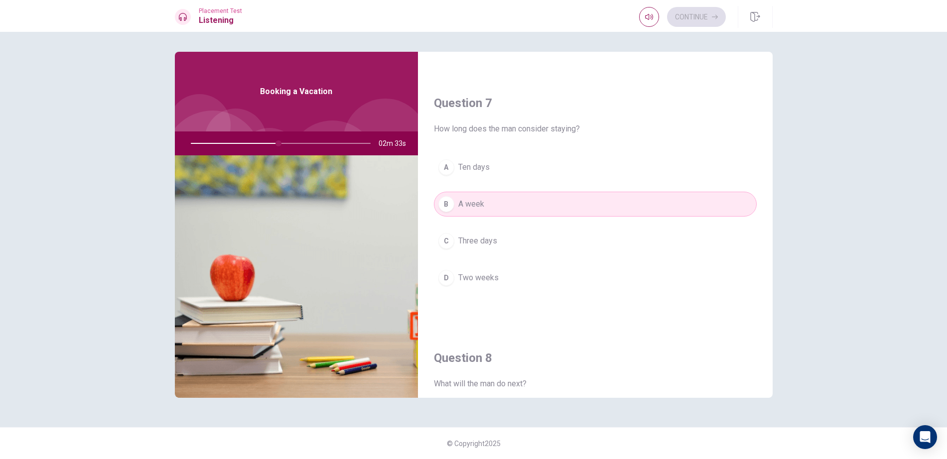
scroll to position [0, 0]
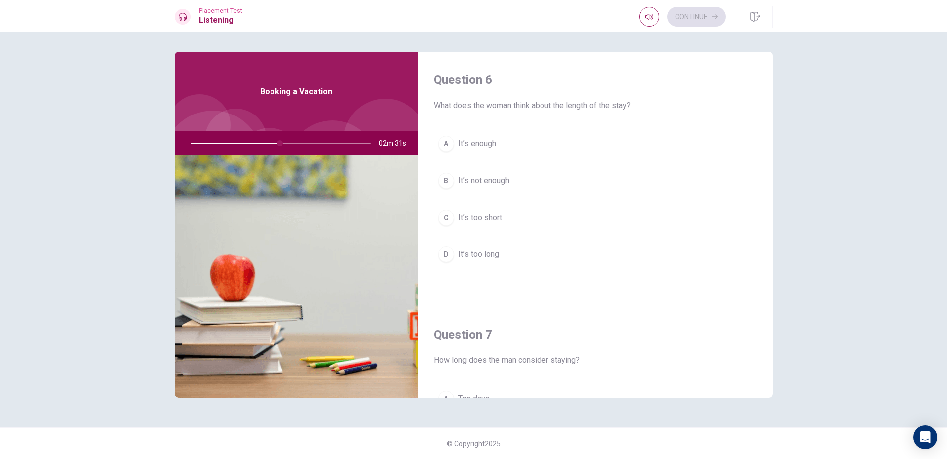
click at [589, 175] on button "B It’s not enough" at bounding box center [595, 180] width 323 height 25
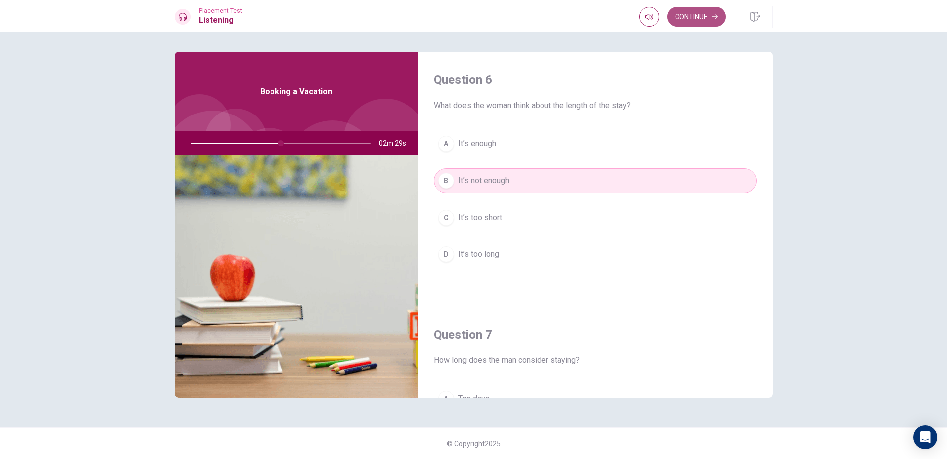
click at [704, 14] on button "Continue" at bounding box center [696, 17] width 59 height 20
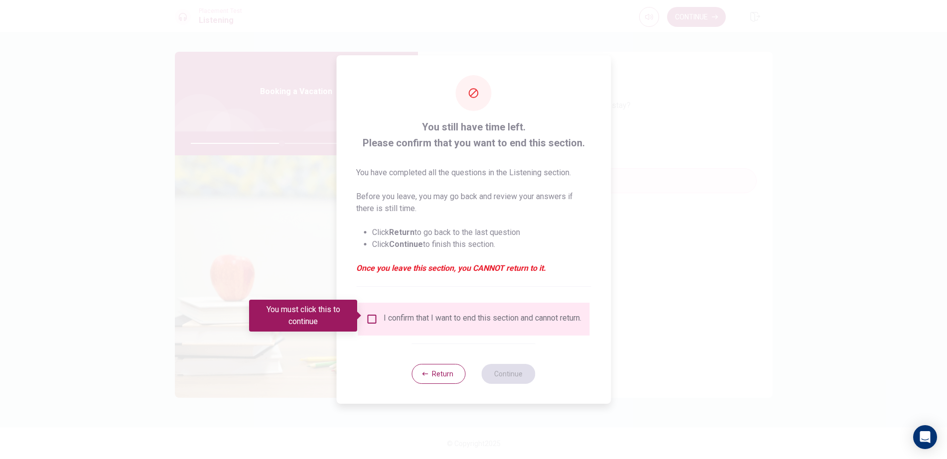
click at [415, 331] on div "I confirm that I want to end this section and cannot return." at bounding box center [474, 319] width 232 height 33
click at [372, 318] on input "You must click this to continue" at bounding box center [372, 319] width 12 height 12
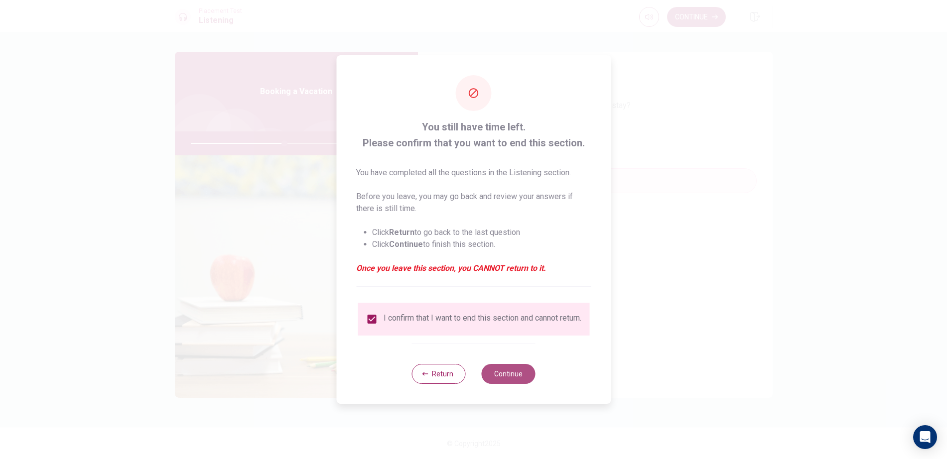
click at [506, 381] on button "Continue" at bounding box center [509, 374] width 54 height 20
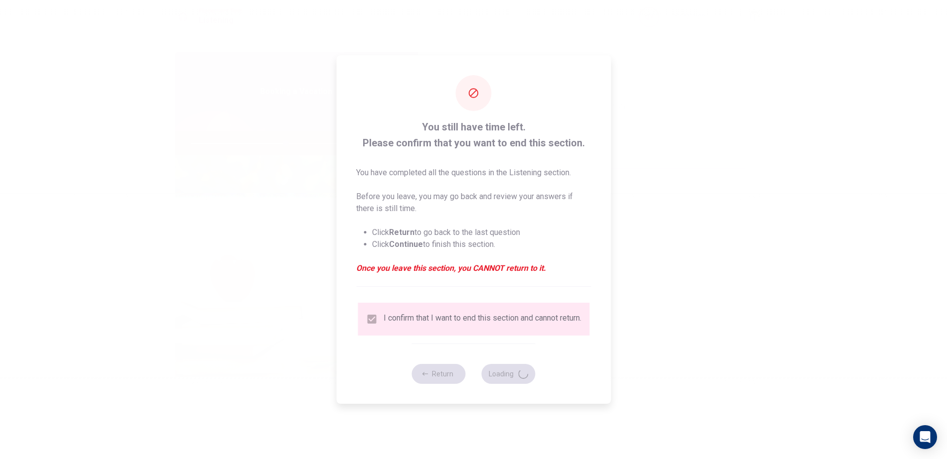
type input "53"
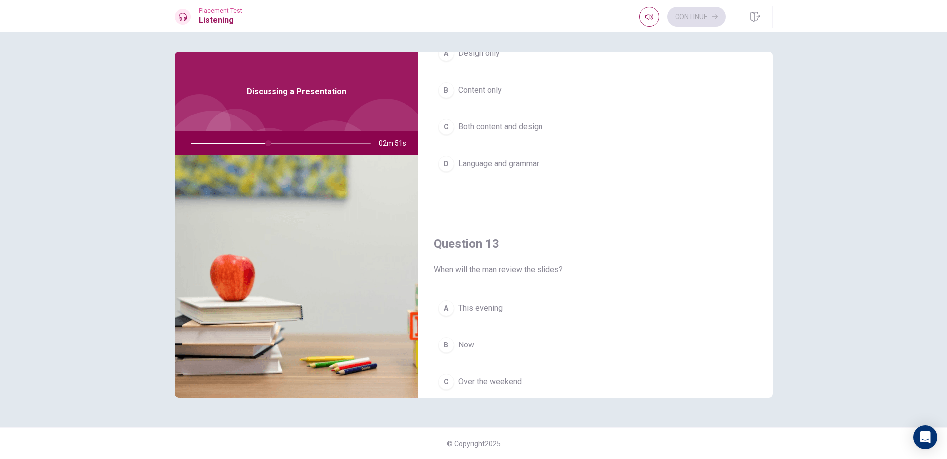
scroll to position [548, 0]
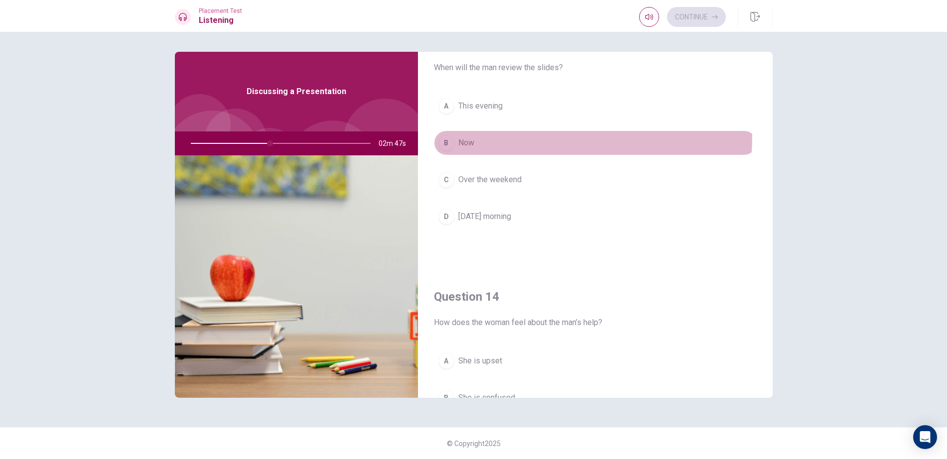
click at [489, 136] on button "B Now" at bounding box center [595, 143] width 323 height 25
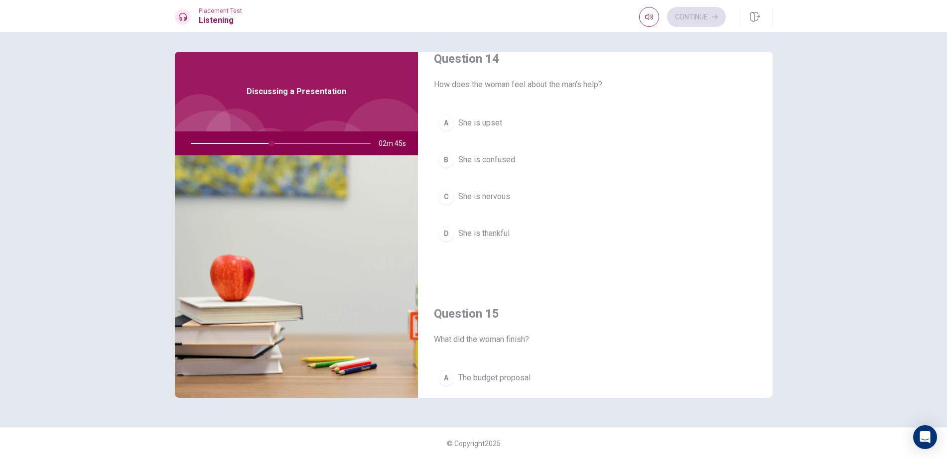
scroll to position [797, 0]
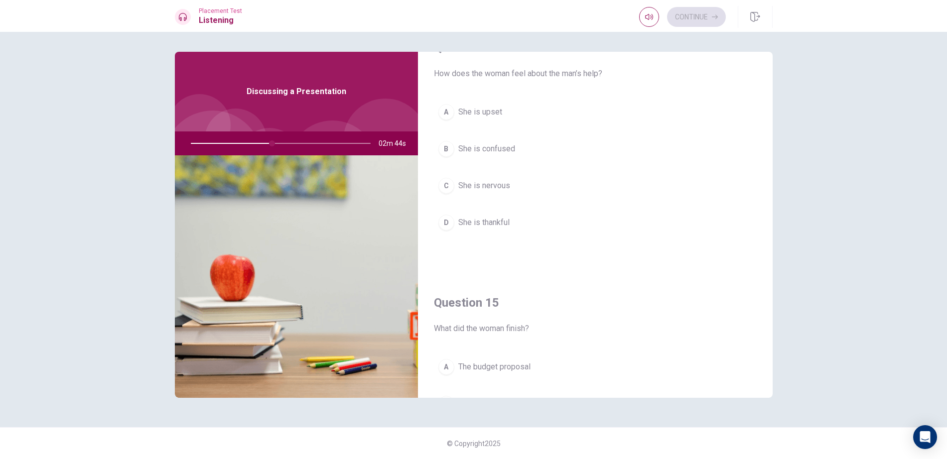
click at [503, 148] on span "She is confused" at bounding box center [486, 149] width 57 height 12
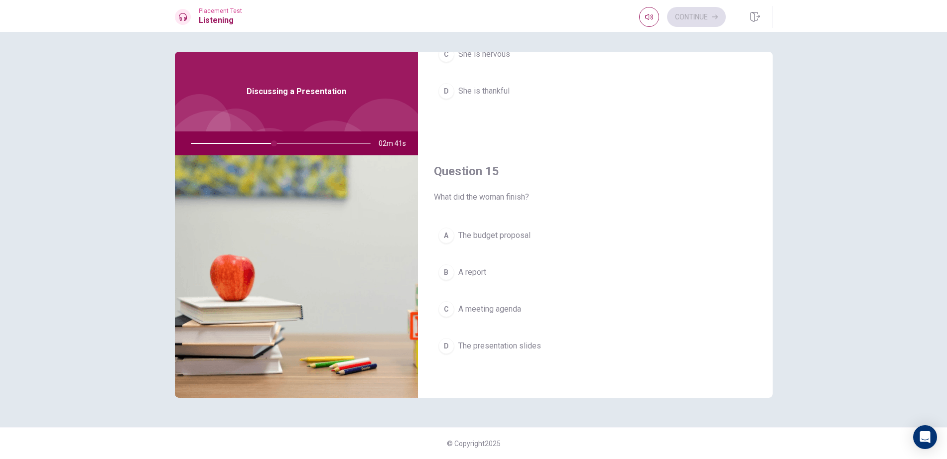
scroll to position [929, 0]
click at [499, 284] on button "B A report" at bounding box center [595, 272] width 323 height 25
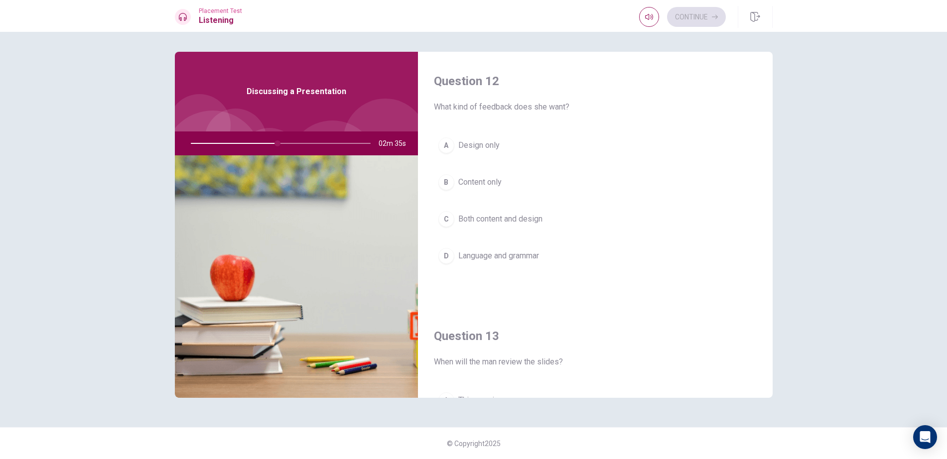
scroll to position [299, 0]
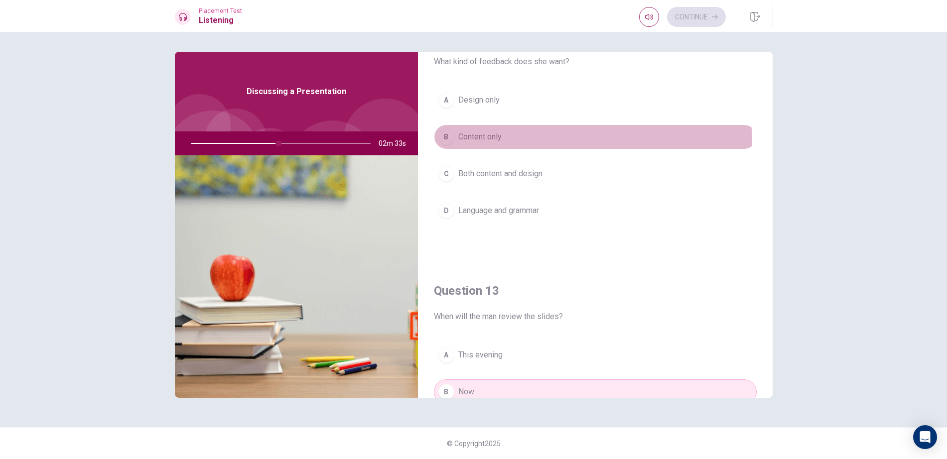
click at [533, 145] on button "B Content only" at bounding box center [595, 137] width 323 height 25
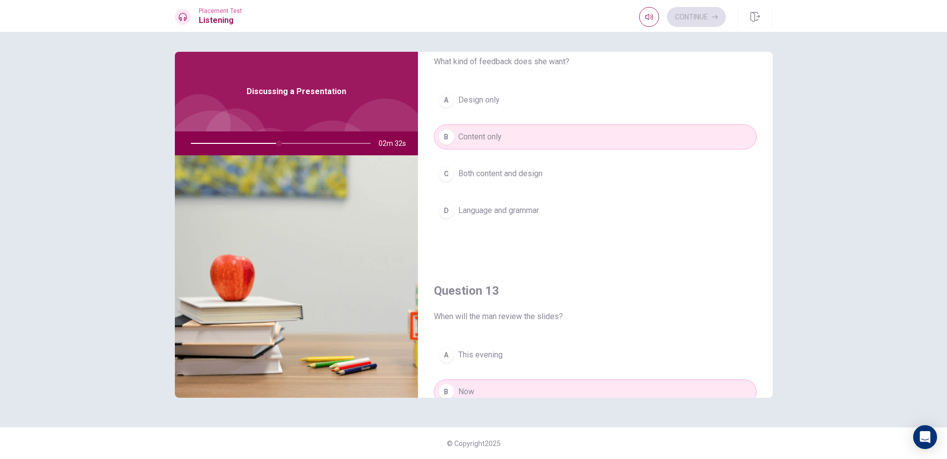
scroll to position [0, 0]
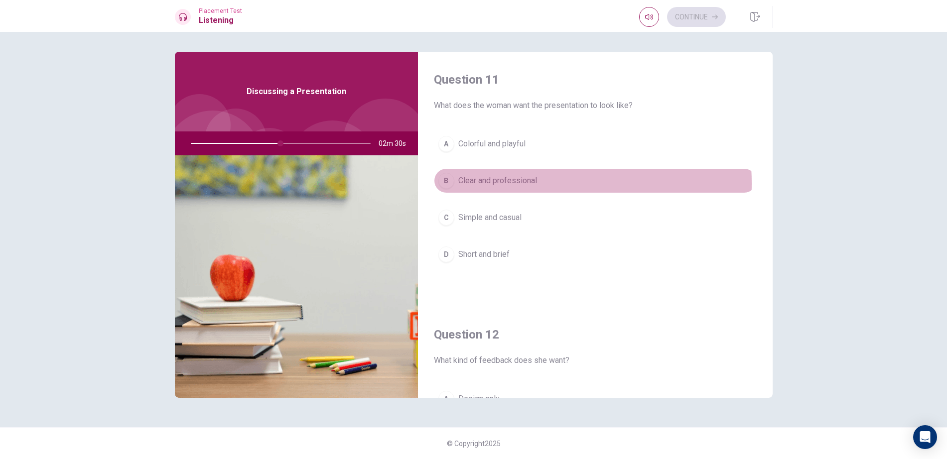
click at [519, 183] on span "Clear and professional" at bounding box center [497, 181] width 79 height 12
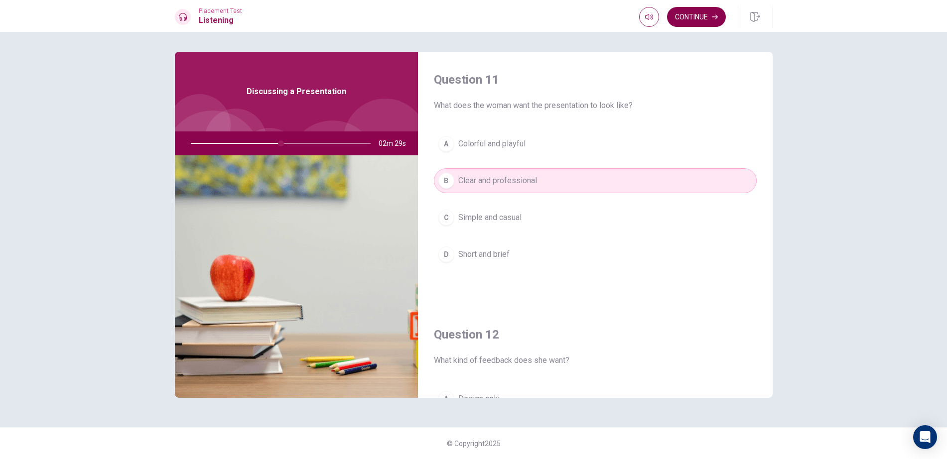
click at [698, 23] on button "Continue" at bounding box center [696, 17] width 59 height 20
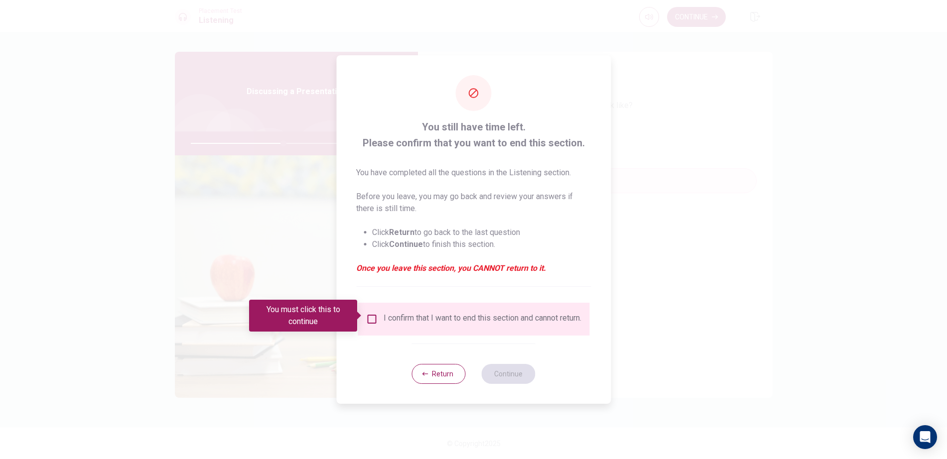
click at [381, 316] on div "I confirm that I want to end this section and cannot return." at bounding box center [474, 319] width 216 height 12
click at [372, 316] on input "You must click this to continue" at bounding box center [372, 319] width 12 height 12
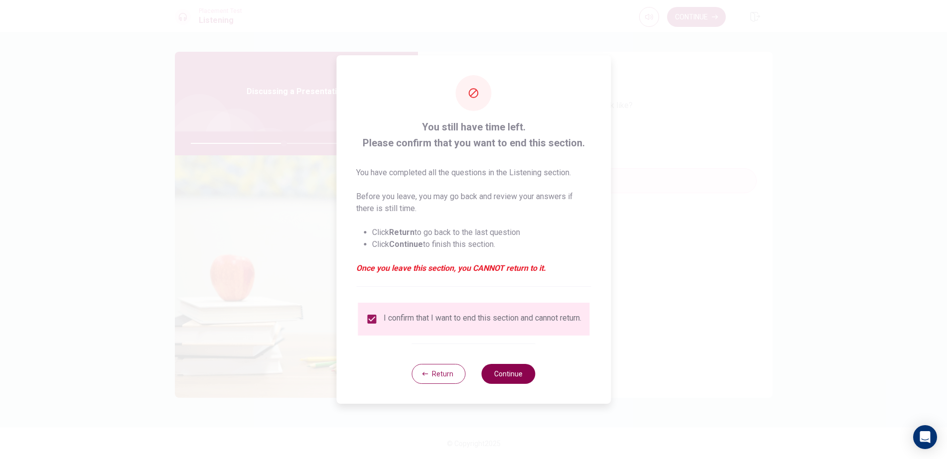
drag, startPoint x: 515, startPoint y: 375, endPoint x: 529, endPoint y: 375, distance: 13.5
click at [522, 376] on button "Continue" at bounding box center [509, 374] width 54 height 20
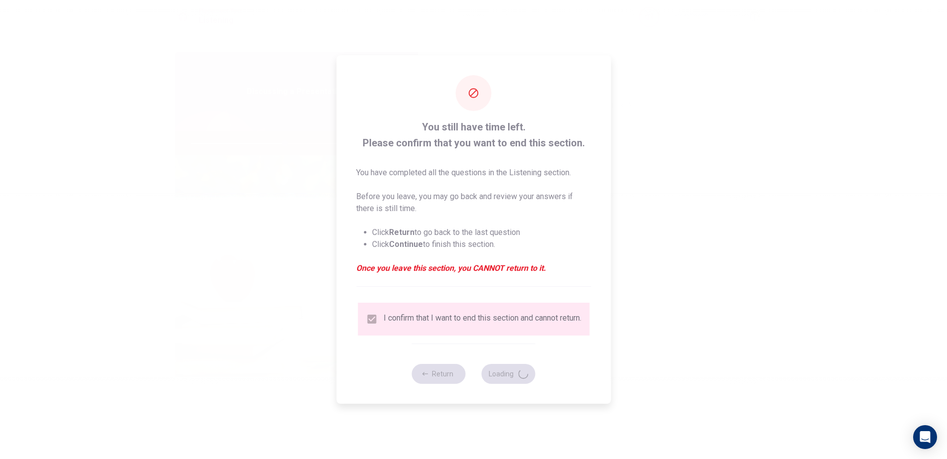
type input "53"
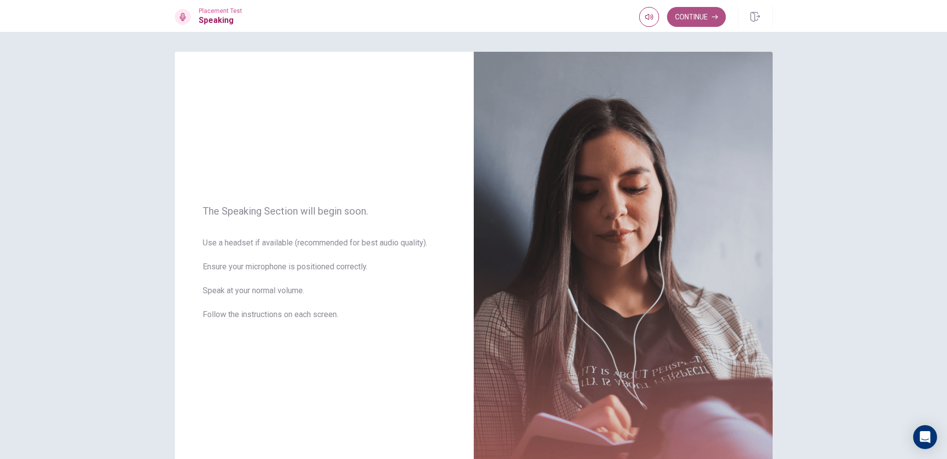
click at [697, 13] on button "Continue" at bounding box center [696, 17] width 59 height 20
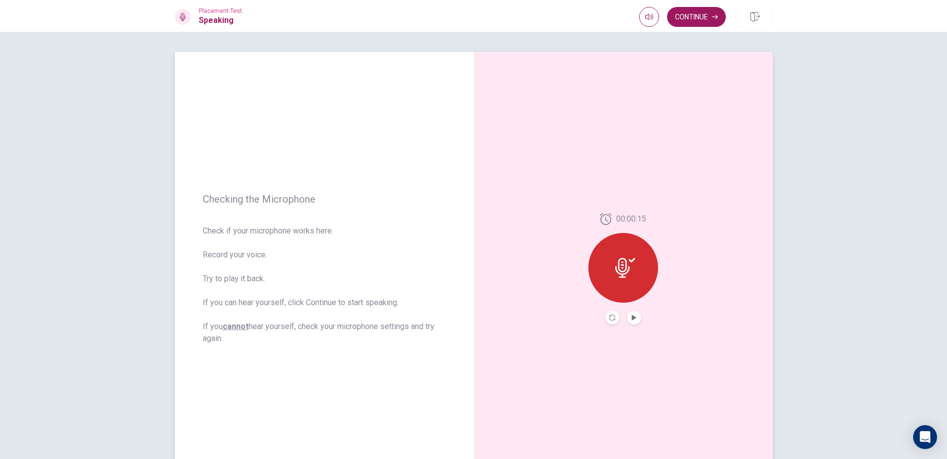
click at [612, 299] on div at bounding box center [624, 268] width 70 height 70
click at [621, 257] on div at bounding box center [624, 268] width 70 height 70
click at [632, 316] on icon "Play Audio" at bounding box center [634, 318] width 4 height 6
click at [609, 316] on icon "Record Again" at bounding box center [612, 318] width 6 height 6
click at [634, 315] on icon "Play Audio" at bounding box center [634, 318] width 6 height 6
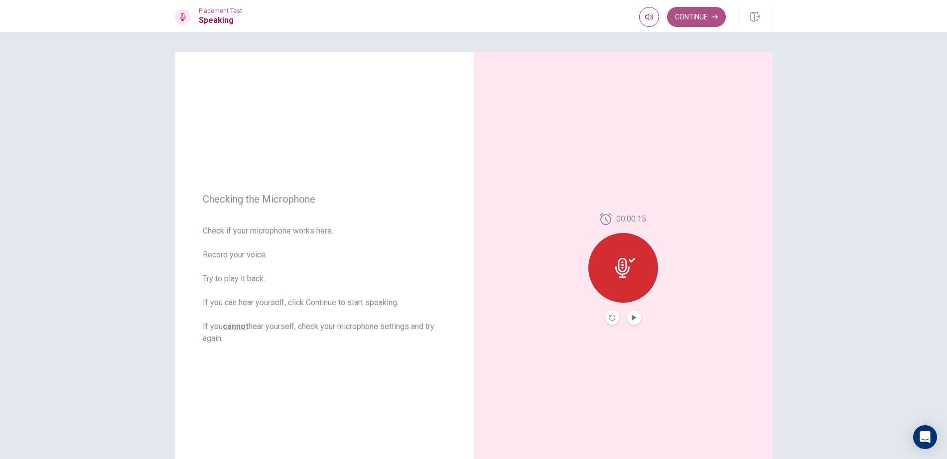
click at [702, 20] on button "Continue" at bounding box center [696, 17] width 59 height 20
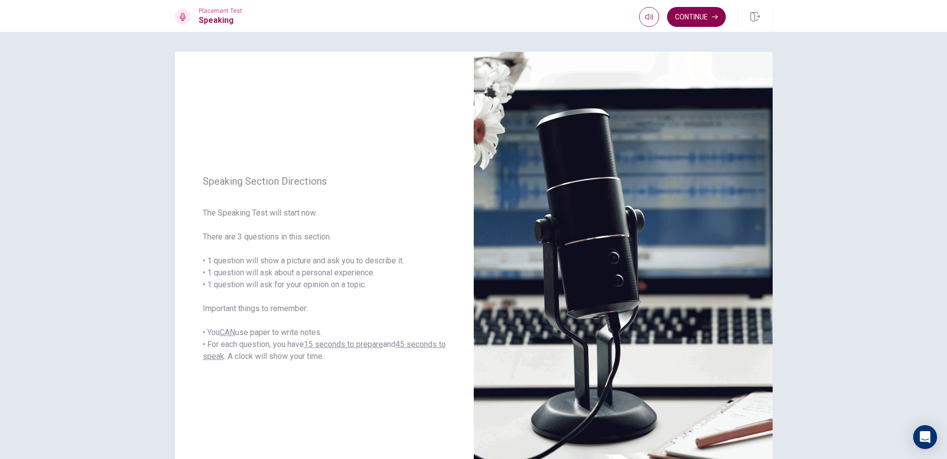
click at [707, 18] on button "Continue" at bounding box center [696, 17] width 59 height 20
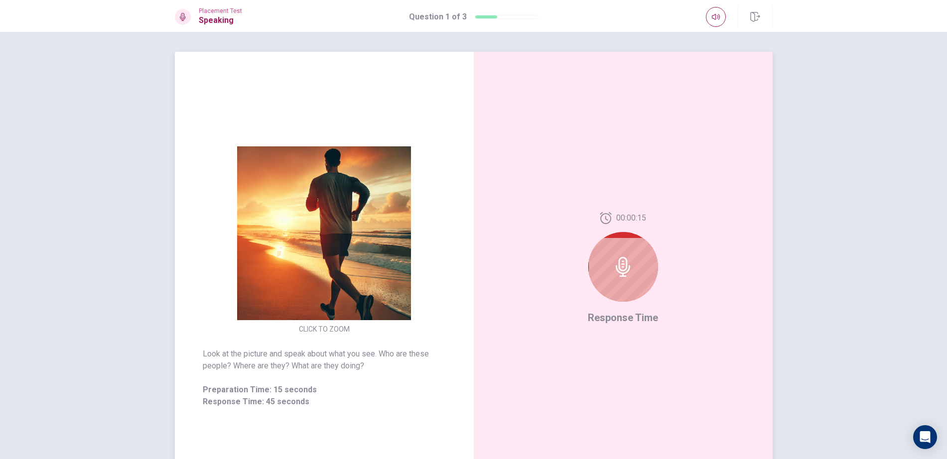
click at [627, 277] on icon at bounding box center [623, 267] width 20 height 20
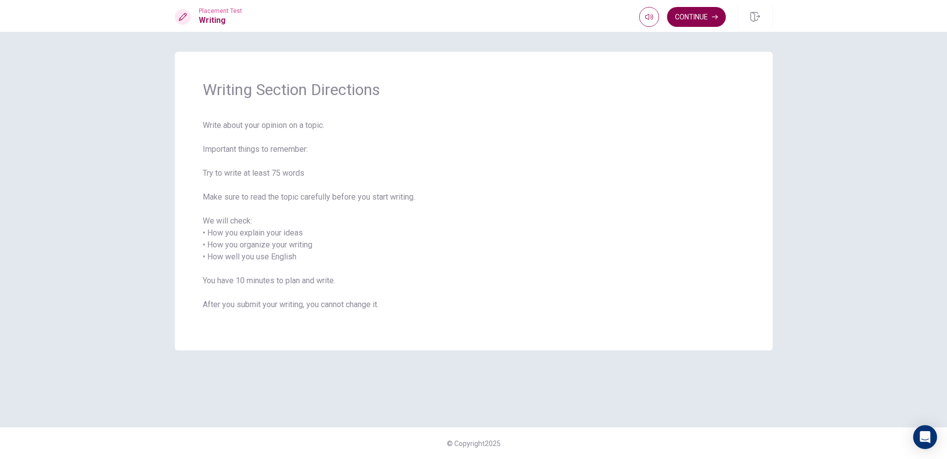
click at [697, 17] on button "Continue" at bounding box center [696, 17] width 59 height 20
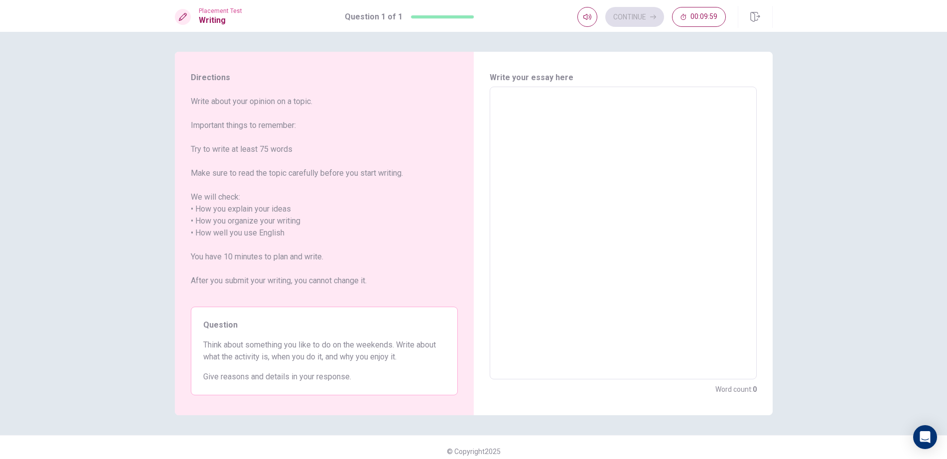
click at [637, 153] on textarea at bounding box center [623, 233] width 253 height 277
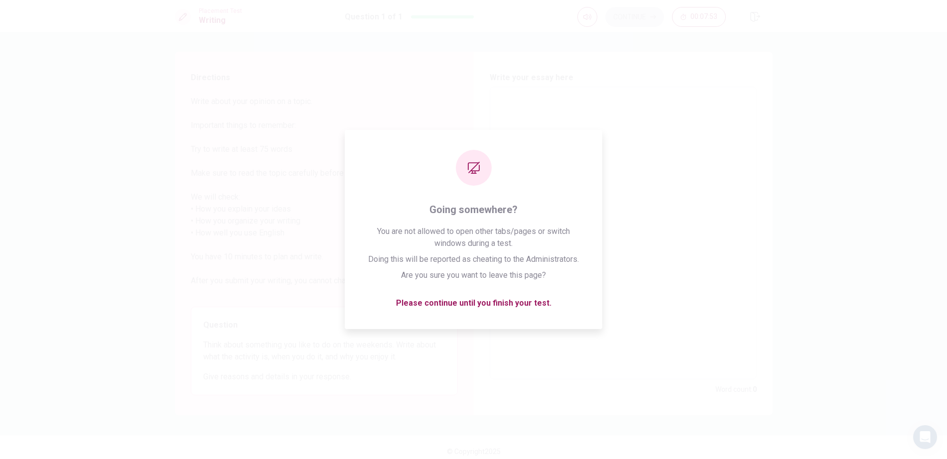
type textarea "i"
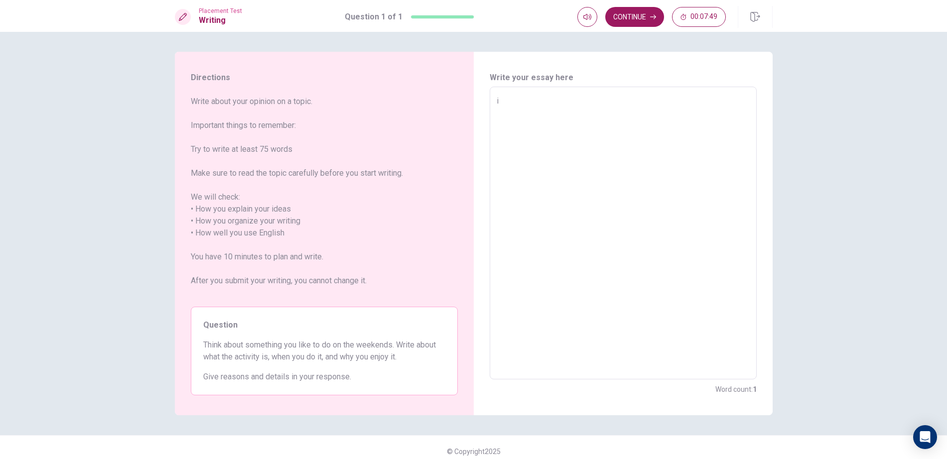
type textarea "x"
type textarea "I"
type textarea "x"
type textarea "In"
type textarea "x"
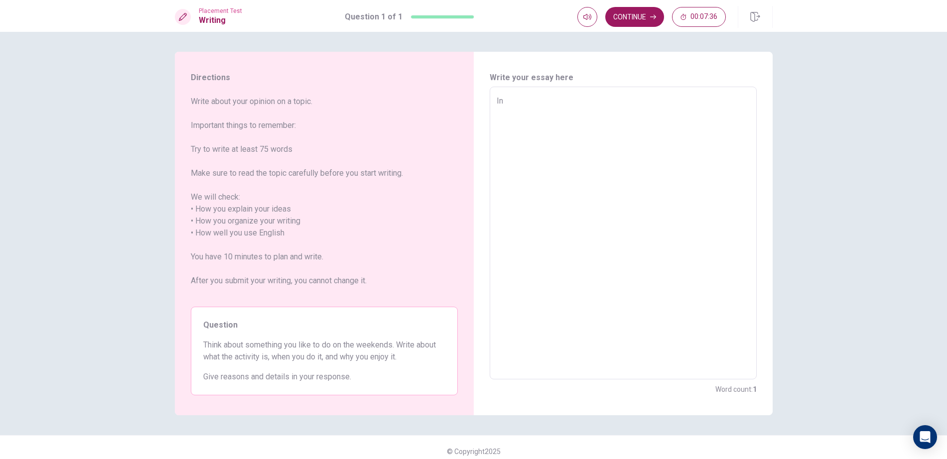
type textarea "In"
type textarea "x"
type textarea "In t"
type textarea "x"
type textarea "In th"
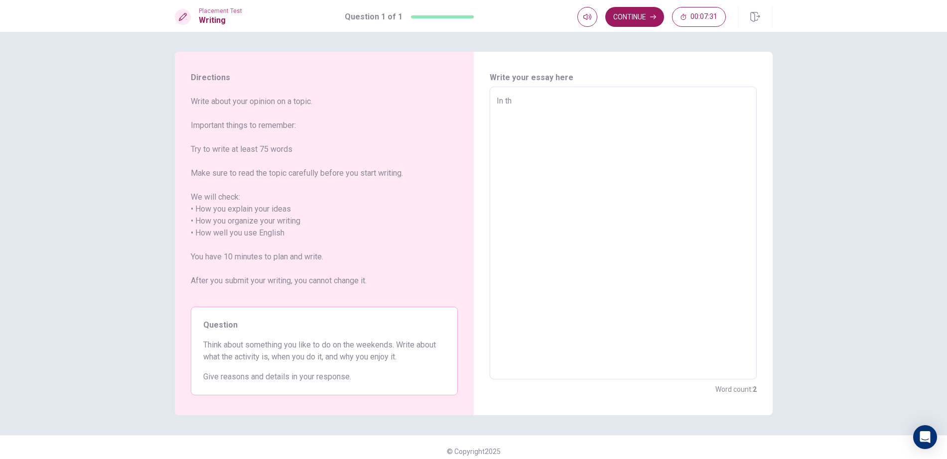
type textarea "x"
type textarea "In the"
type textarea "x"
type textarea "In the"
type textarea "x"
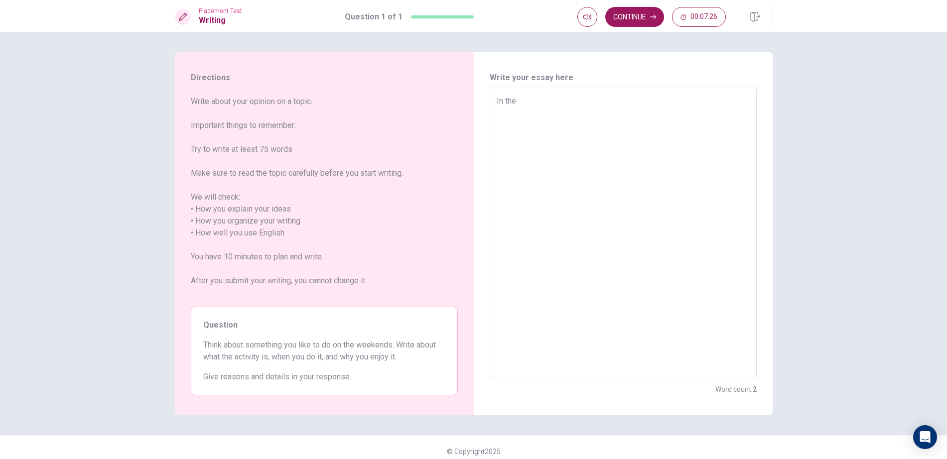
type textarea "In the w"
type textarea "x"
type textarea "In the we"
type textarea "x"
type textarea "In the wee"
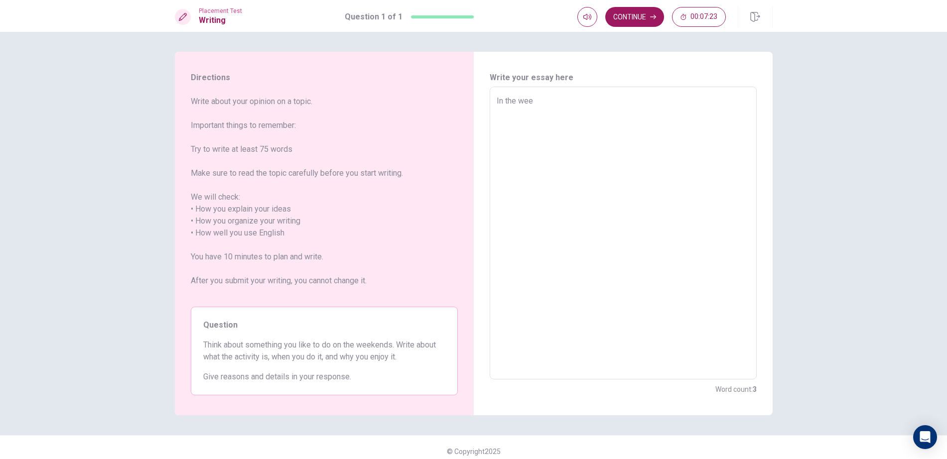
type textarea "x"
type textarea "In the week"
type textarea "x"
type textarea "In the weeke"
type textarea "x"
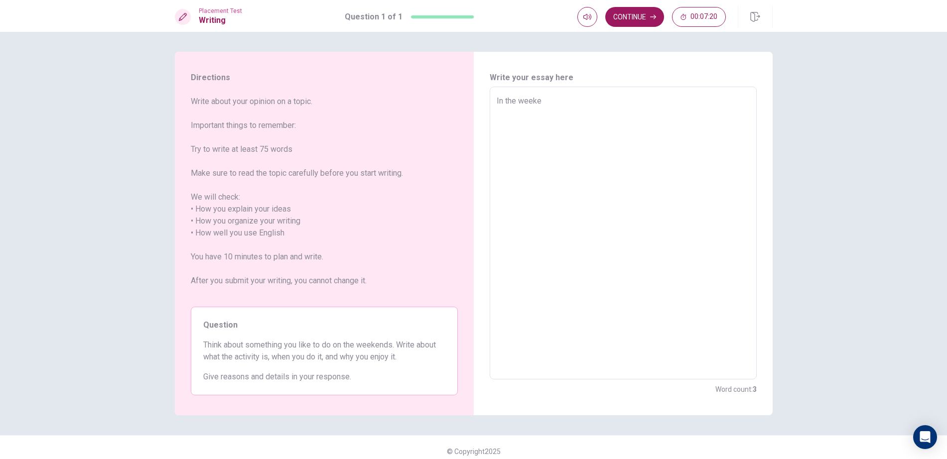
type textarea "In the weeken"
type textarea "x"
type textarea "In the weekend"
type textarea "x"
type textarea "In the weekend"
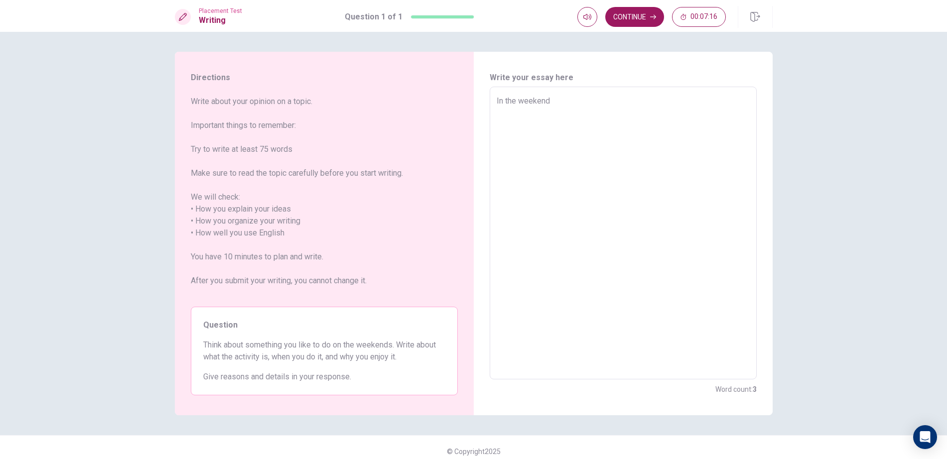
type textarea "x"
type textarea "In the weekend"
type textarea "x"
type textarea "In the weekends"
type textarea "x"
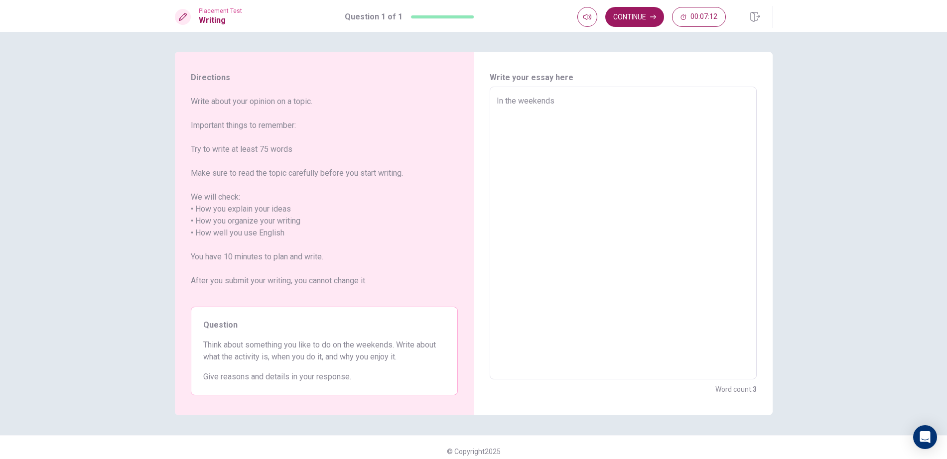
type textarea "In the weekends."
type textarea "x"
type textarea "In the weekends"
type textarea "x"
type textarea "In the weekends"
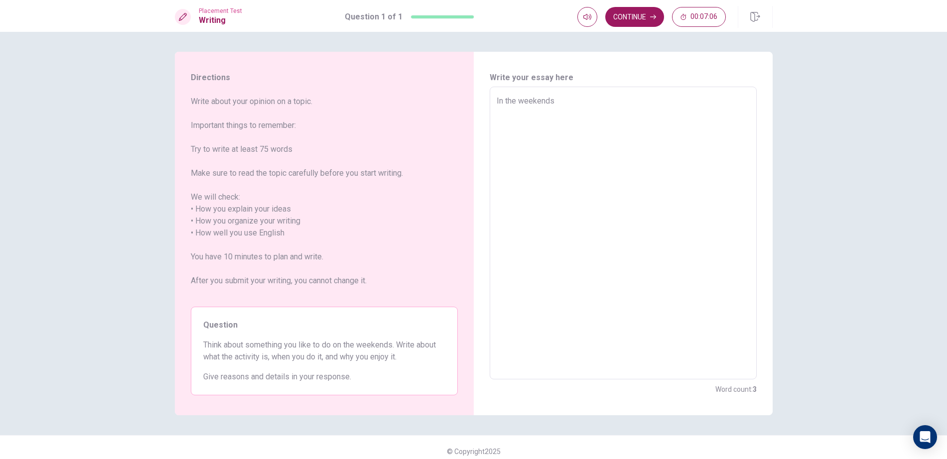
type textarea "x"
type textarea "In the weekends i"
type textarea "x"
type textarea "In the weekends"
type textarea "x"
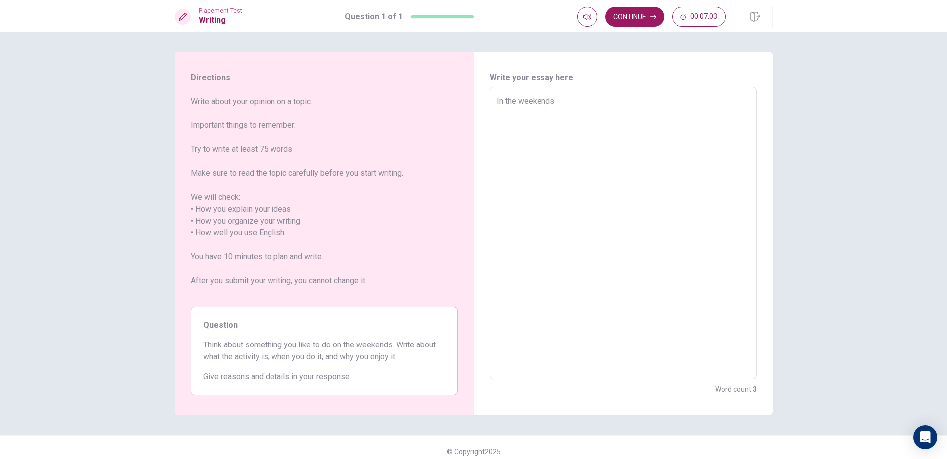
type textarea "In the weekends I"
type textarea "x"
type textarea "In the weekends I"
type textarea "x"
type textarea "In the weekends I w"
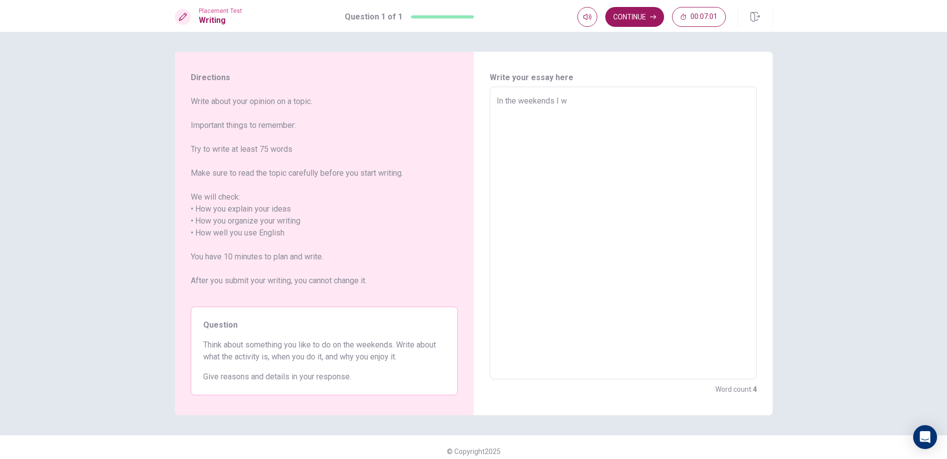
type textarea "x"
type textarea "In the weekends I wi"
type textarea "x"
type textarea "In the weekends I wil"
type textarea "x"
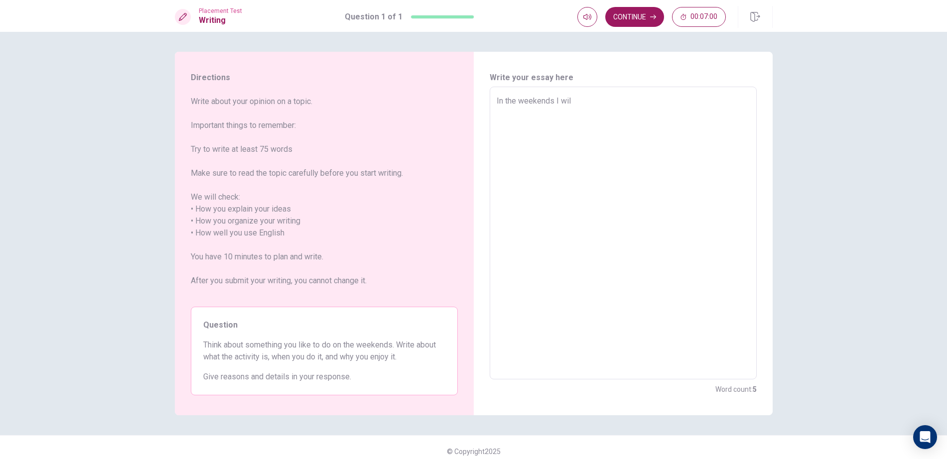
type textarea "In the weekends I will"
type textarea "x"
type textarea "In the weekends I will"
type textarea "x"
type textarea "In the weekends I will"
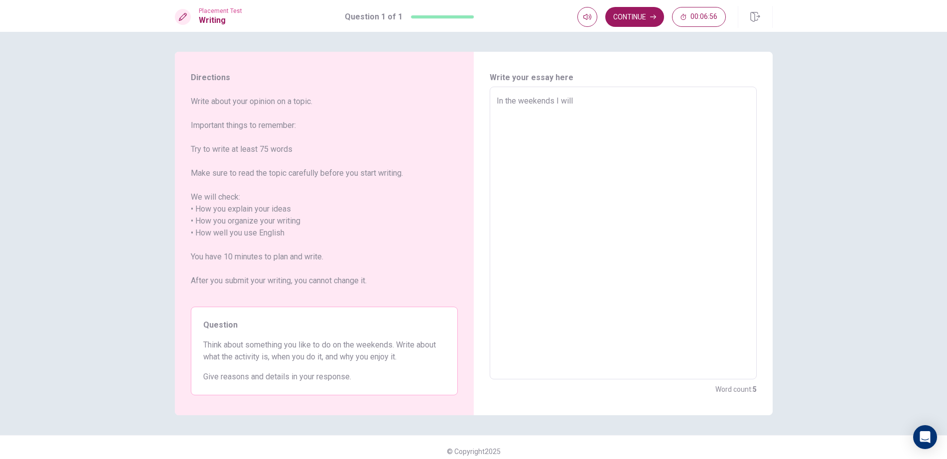
type textarea "x"
type textarea "In the weekends I wil"
type textarea "x"
type textarea "In the weekends I wi"
type textarea "x"
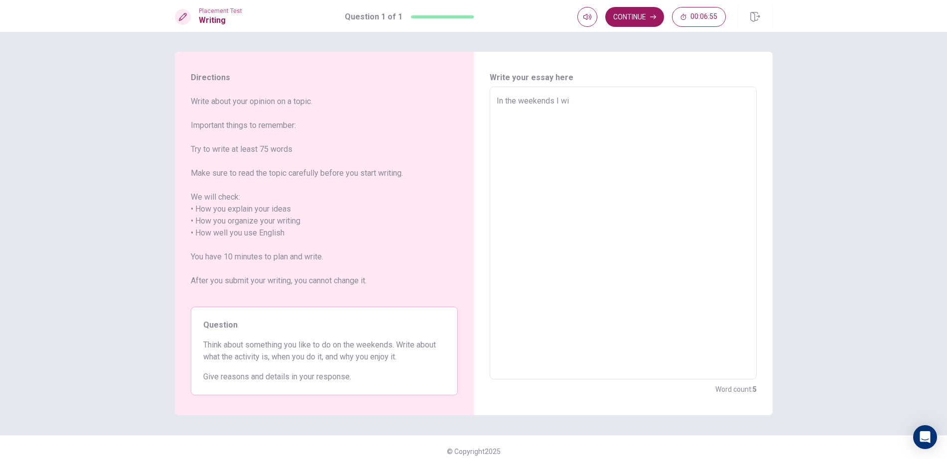
type textarea "In the weekends I w"
type textarea "x"
type textarea "In the weekends I"
type textarea "x"
type textarea "In the weekends I u"
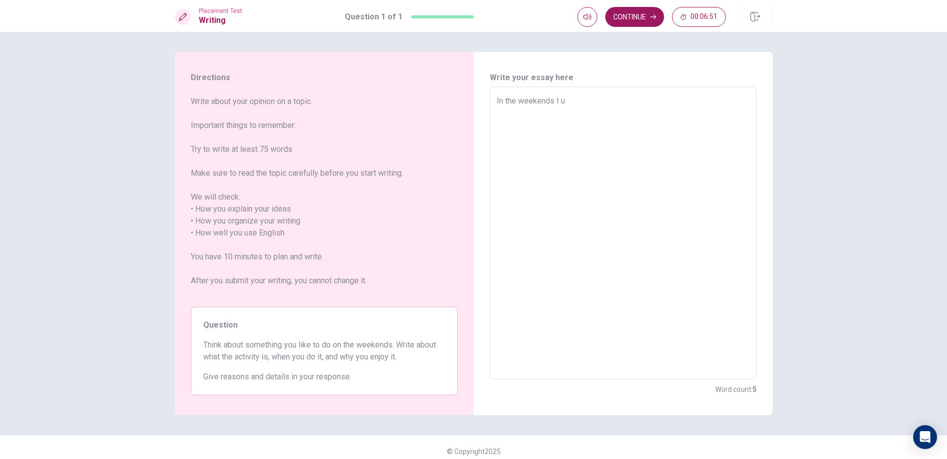
type textarea "x"
type textarea "In the weekends I [GEOGRAPHIC_DATA]"
type textarea "x"
type textarea "In the weekends I usu"
type textarea "x"
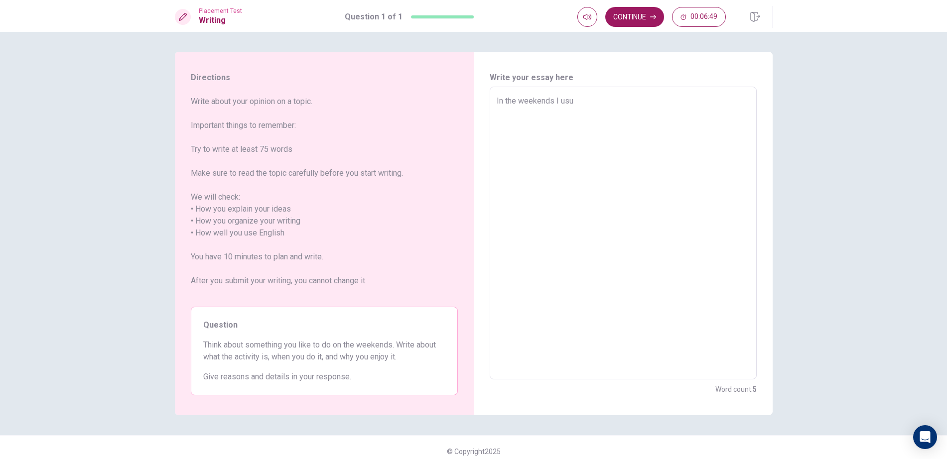
type textarea "In the weekends I usua"
type textarea "x"
type textarea "In the weekends I usual"
type textarea "x"
type textarea "In the weekends I usuall"
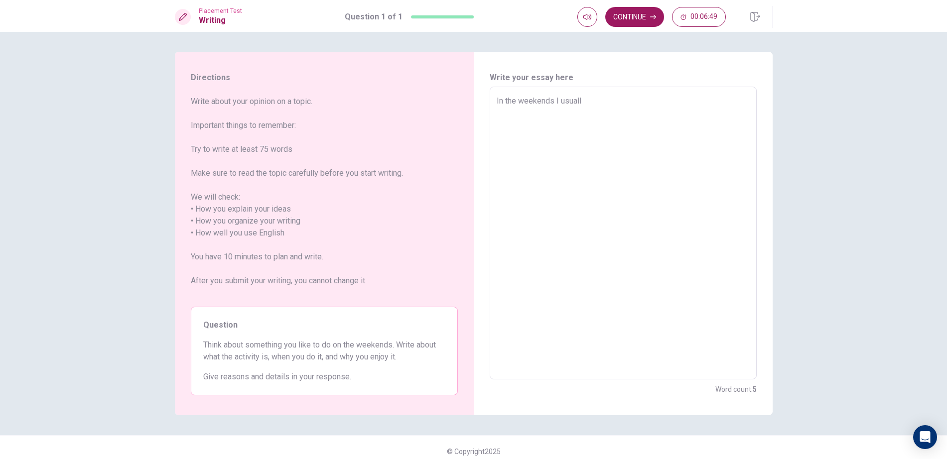
type textarea "x"
type textarea "In the weekends I usually"
type textarea "x"
type textarea "In the weekends I usually"
type textarea "x"
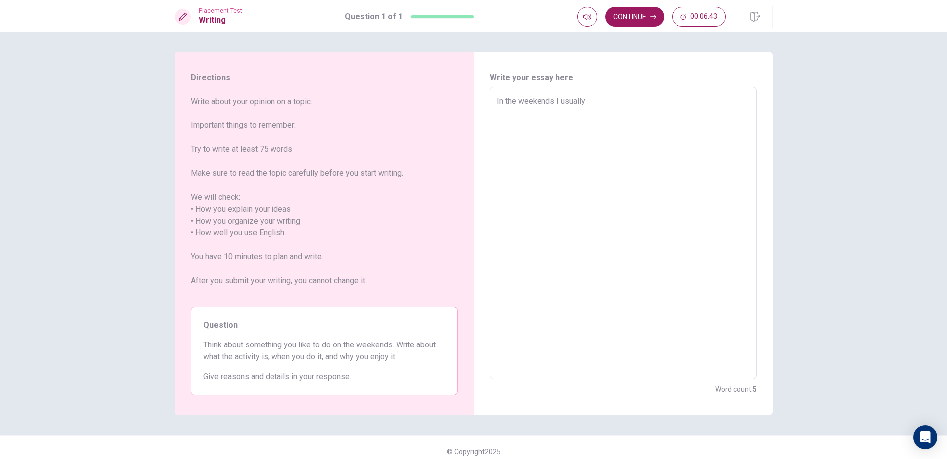
type textarea "In the weekends I usually g"
type textarea "x"
type textarea "In the weekends I usually go"
type textarea "x"
type textarea "In the weekends I usually got"
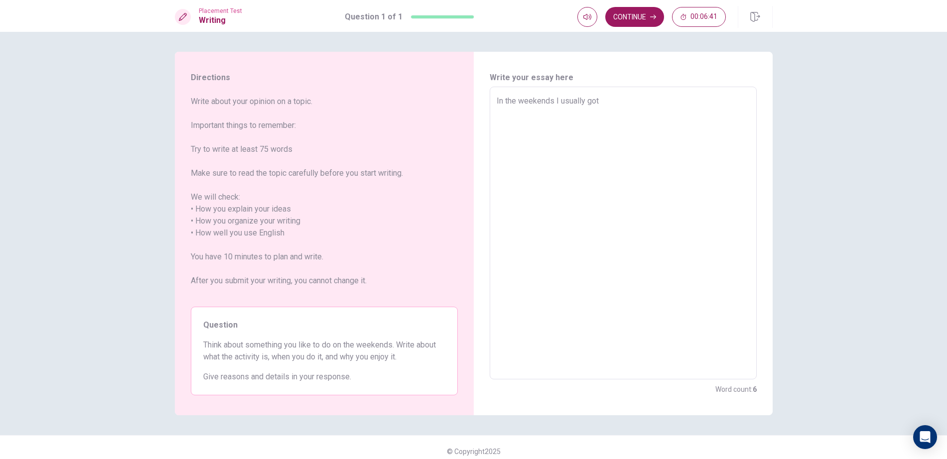
type textarea "x"
type textarea "In the weekends I usually go"
type textarea "x"
type textarea "In the weekends I usually go"
type textarea "x"
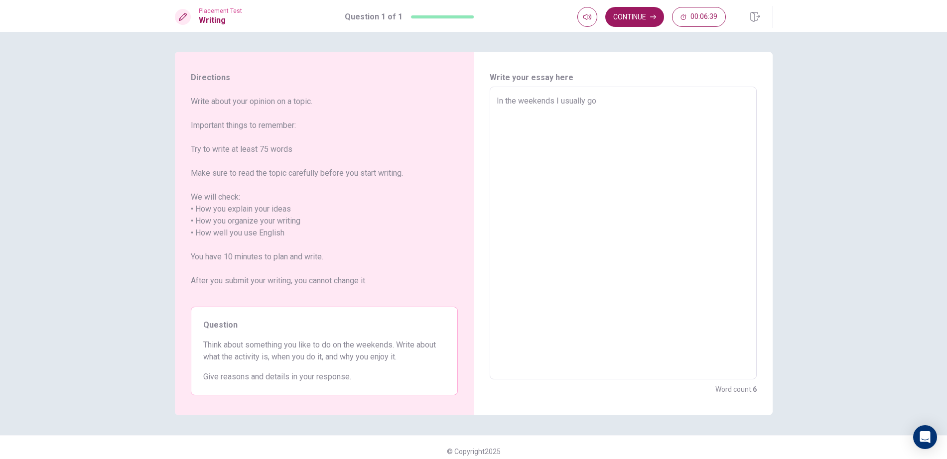
type textarea "In the weekends I usually go t"
type textarea "x"
type textarea "In the weekends I usually go to"
type textarea "x"
type textarea "In the weekends I usually go to"
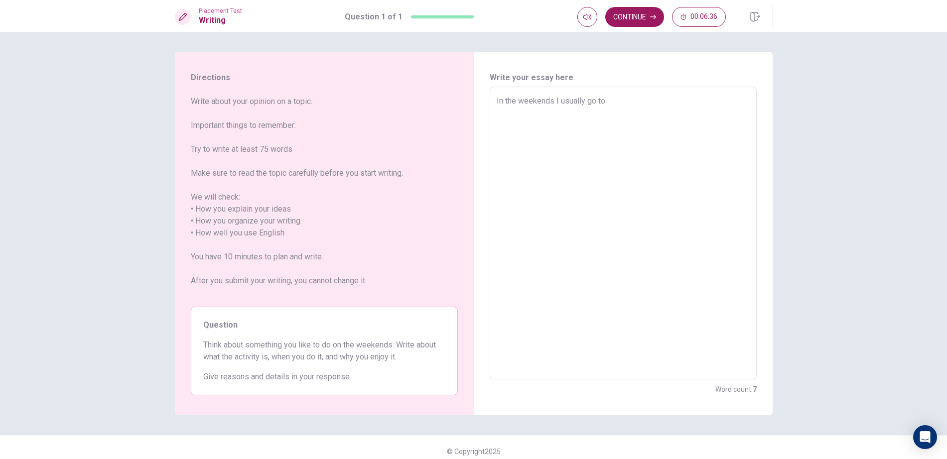
type textarea "x"
type textarea "In the weekends I usually go to s"
type textarea "x"
type textarea "In the weekends I usually go to sw"
type textarea "x"
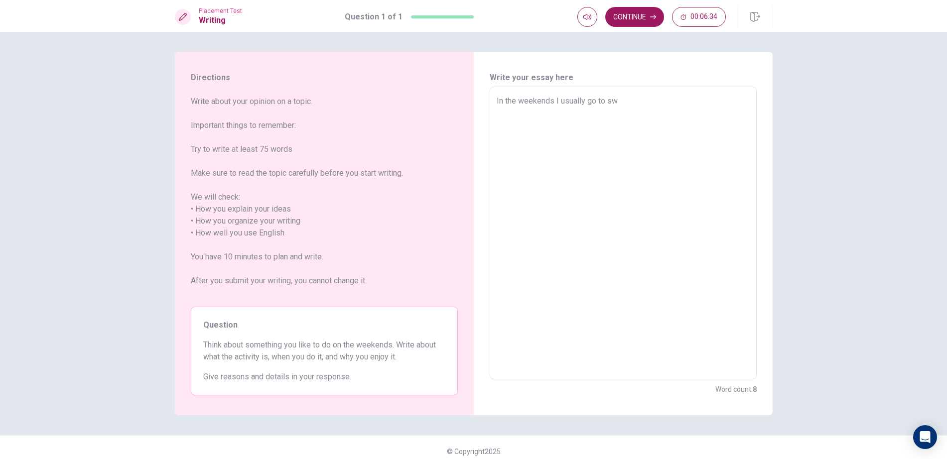
type textarea "In the weekends I usually go to swi"
type textarea "x"
type textarea "In the weekends I usually go to swim"
type textarea "x"
type textarea "In the weekends I usually go to [PERSON_NAME]"
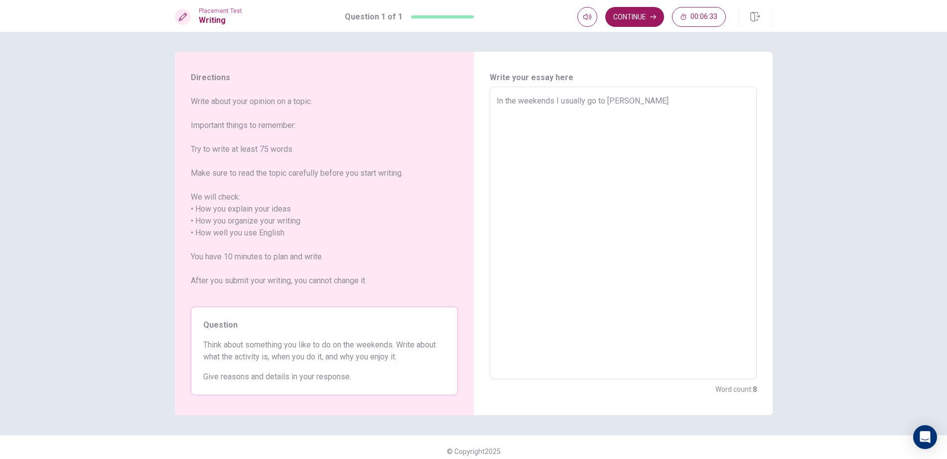
type textarea "x"
type textarea "In the weekends I usually go to swimmi"
type textarea "x"
type textarea "In the weekends I usually go to swimmin"
type textarea "x"
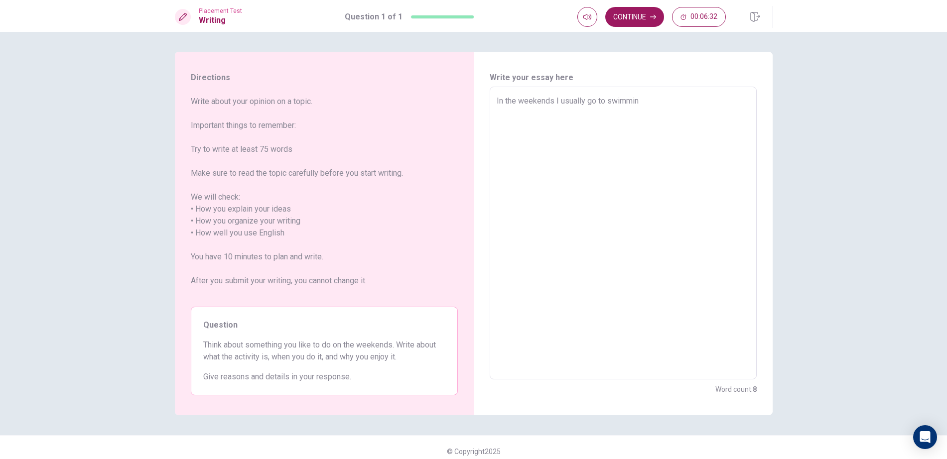
type textarea "In the weekends I usually go to swimming"
type textarea "x"
type textarea "In the weekends I usually go to swimming"
type textarea "x"
type textarea "In the weekends I usually go to swimming w"
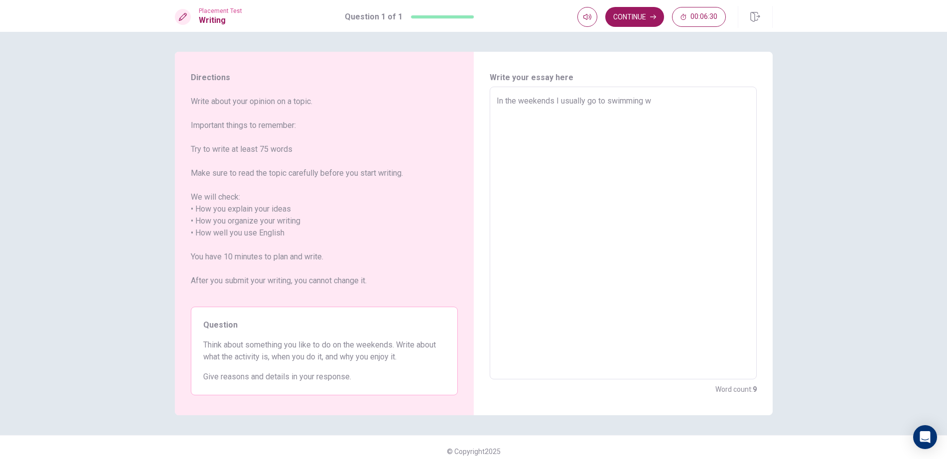
type textarea "x"
type textarea "In the weekends I usually go to swimming wi"
type textarea "x"
type textarea "In the weekends I usually go to swimming wit"
type textarea "x"
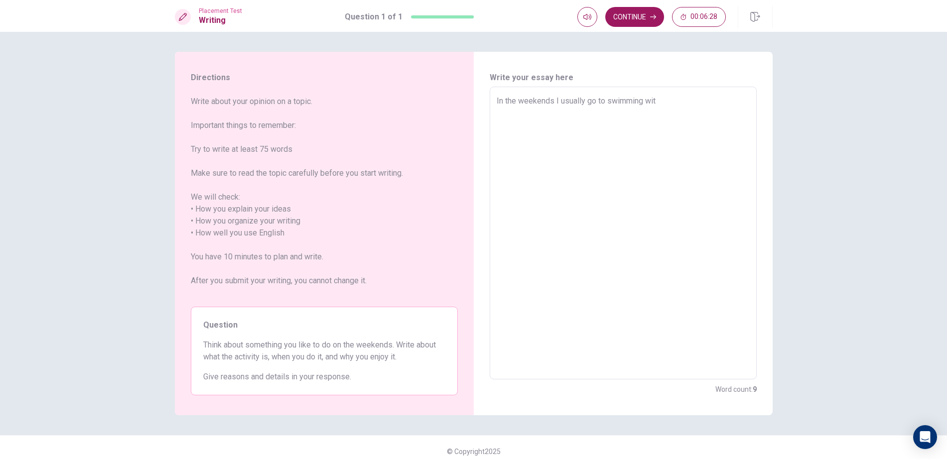
type textarea "In the weekends I usually go to swimming with"
type textarea "x"
type textarea "In the weekends I usually go to swimming with"
type textarea "x"
type textarea "In the weekends I usually go to swimming with m"
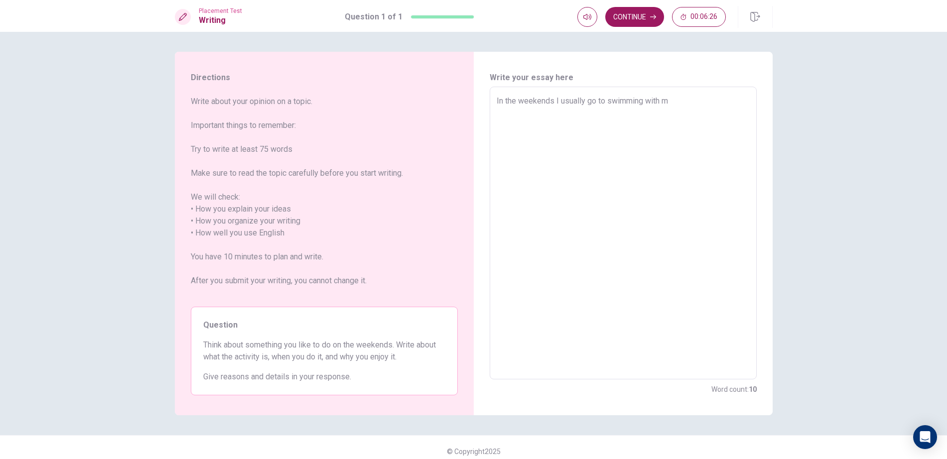
type textarea "x"
type textarea "In the weekends I usually go to swimming with my"
type textarea "x"
type textarea "In the weekends I usually go to swimming with my"
type textarea "x"
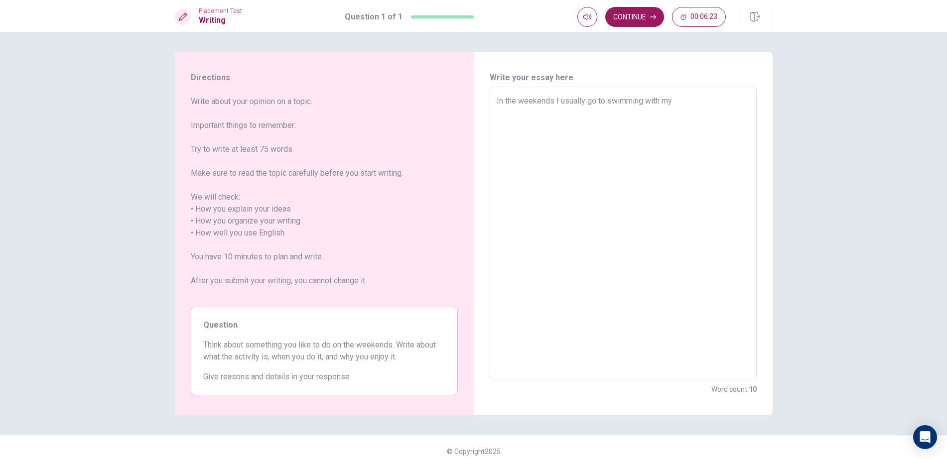
type textarea "In the weekends I usually go to swimming with my f"
type textarea "x"
type textarea "In the weekends I usually go to swimming with my fr"
type textarea "x"
type textarea "In the weekends I usually go to swimming with my fri"
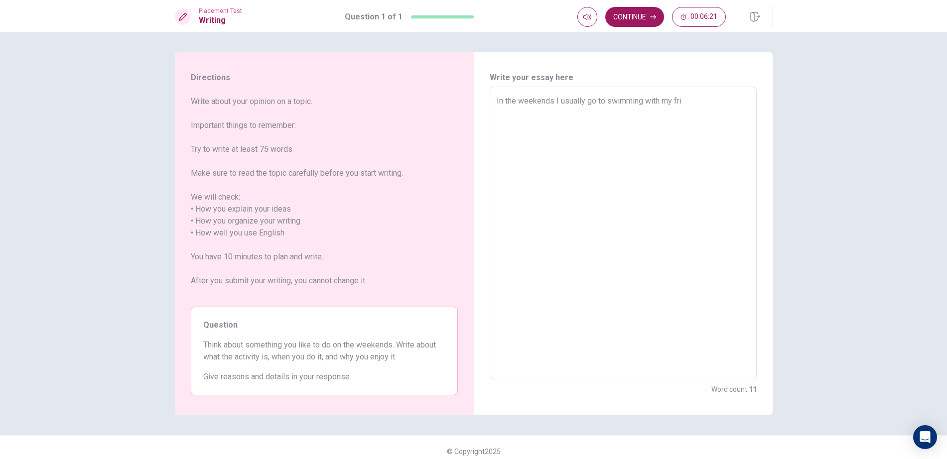
type textarea "x"
type textarea "In the weekends I usually go to swimming with my frie"
type textarea "x"
type textarea "In the weekends I usually go to swimming with my frien"
type textarea "x"
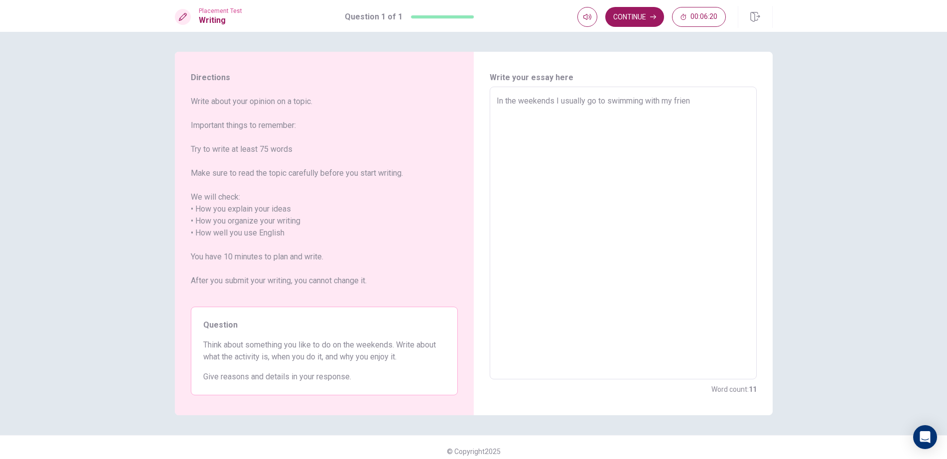
type textarea "In the weekends I usually go to swimming with my frieng"
type textarea "x"
type textarea "In the weekends I usually go to swimming with my frien"
type textarea "x"
type textarea "In the weekends I usually go to swimming with my friend"
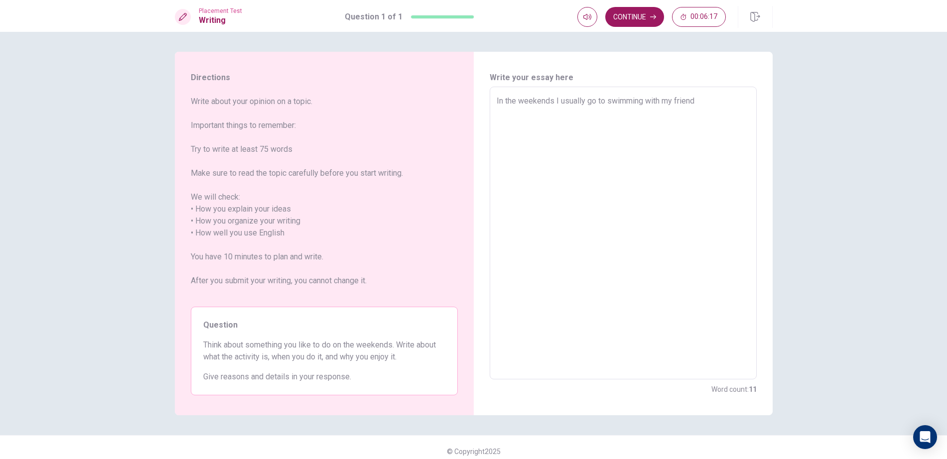
type textarea "x"
type textarea "In the weekends I usually go to swimming with my friends"
type textarea "x"
type textarea "In the weekends I usually go to swimming with my friends"
type textarea "x"
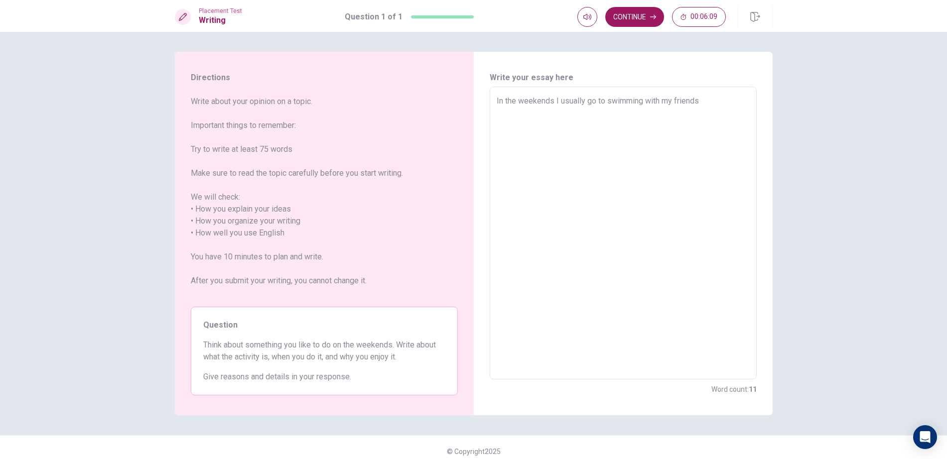
type textarea "In the weekends I usually go to swimming with my friends b"
type textarea "x"
type textarea "In the weekends I usually go to swimming with my friends be"
type textarea "x"
type textarea "In the weekends I usually go to swimming with my friends bec"
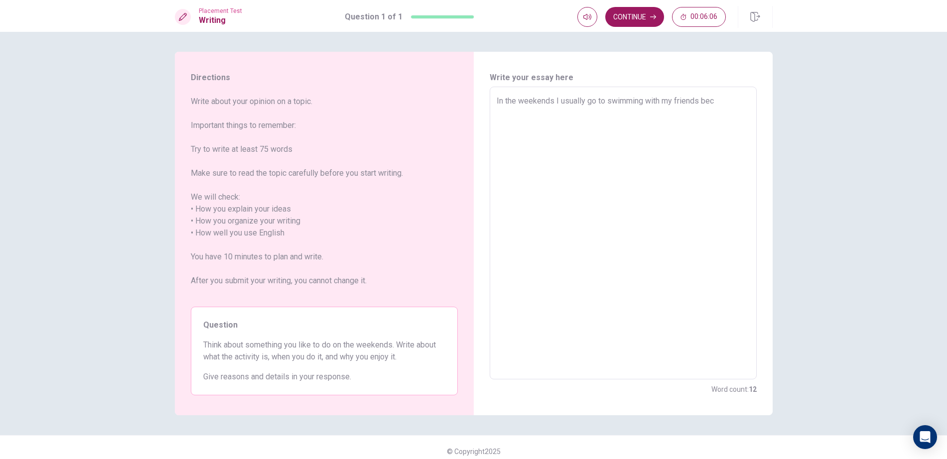
type textarea "x"
type textarea "In the weekends I usually go to swimming with my friends becs"
type textarea "x"
type textarea "In the weekends I usually go to swimming with my friends bec"
type textarea "x"
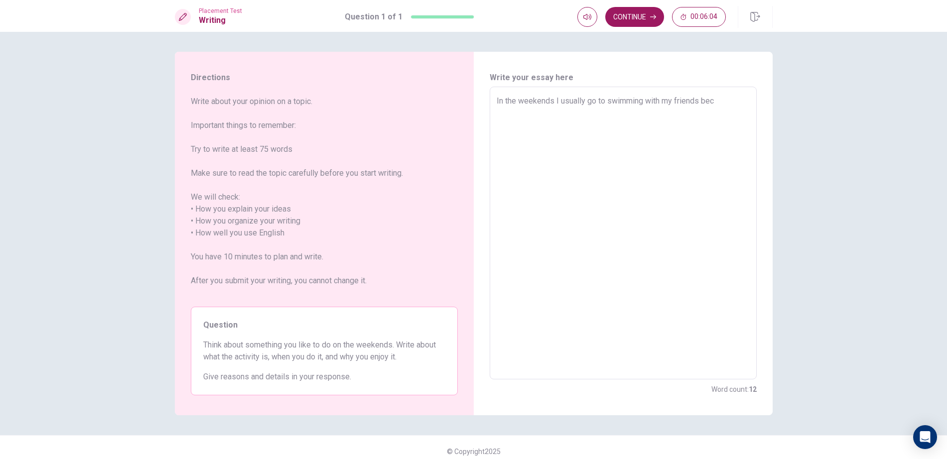
type textarea "In the weekends I usually go to swimming with my friends beca"
type textarea "x"
type textarea "In the weekends I usually go to swimming with my friends becau"
type textarea "x"
type textarea "In the weekends I usually go to swimming with my friends becaus"
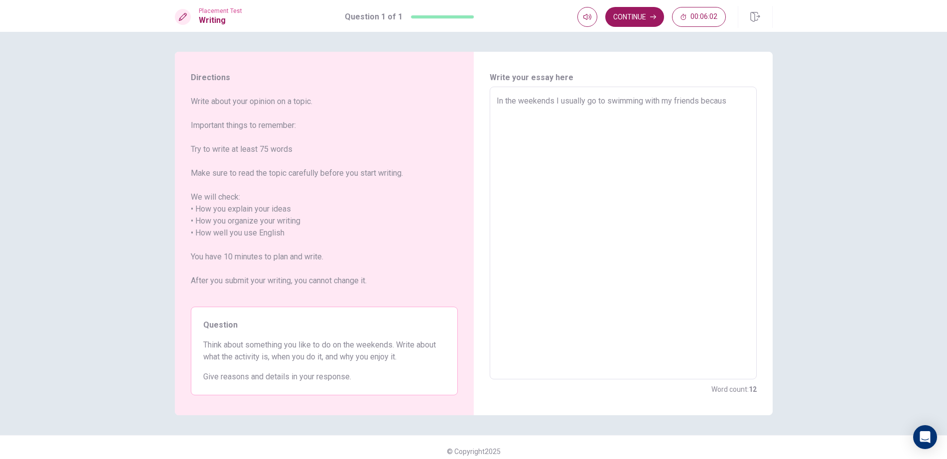
type textarea "x"
type textarea "In the weekends I usually go to swimming with my friends because"
type textarea "x"
type textarea "In the weekends I usually go to swimming with my friends because"
type textarea "x"
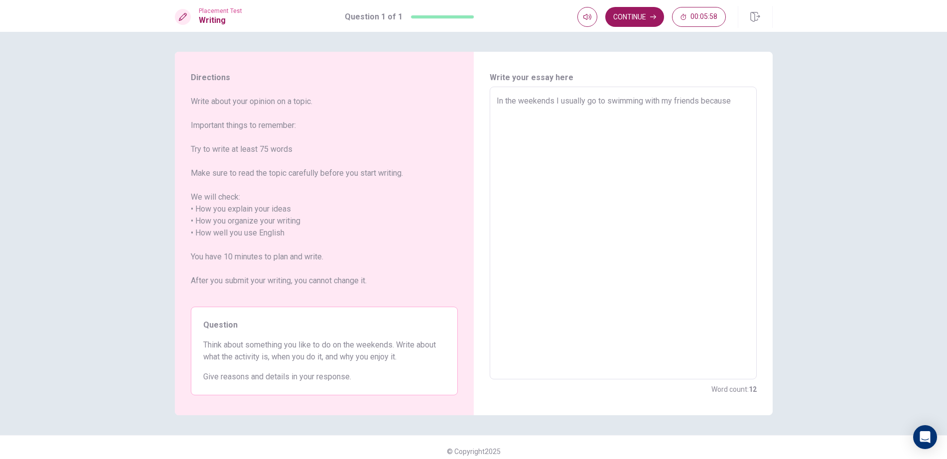
type textarea "In the weekends I usually go to swimming with my friends because I"
type textarea "x"
type textarea "In the weekends I usually go to swimming with my friends because It"
type textarea "x"
type textarea "In the weekends I usually go to swimming with my friends because Ith"
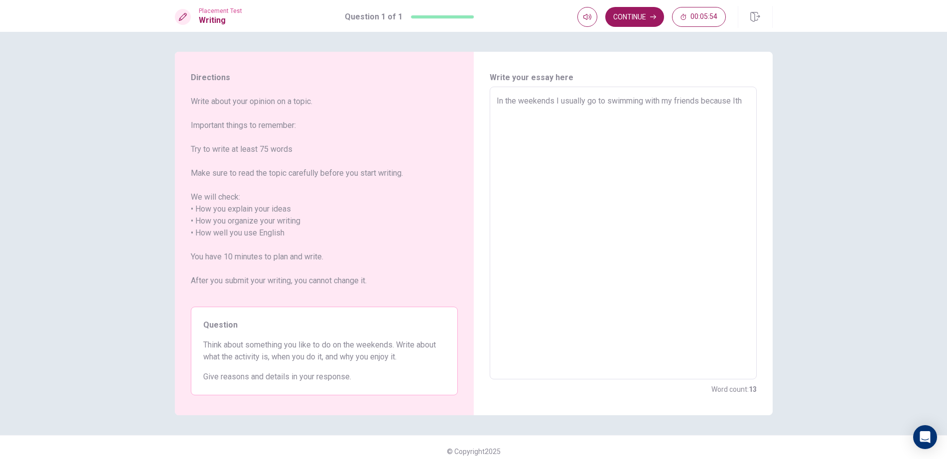
type textarea "x"
type textarea "In the weekends I usually go to swimming with my friends because Ithi"
type textarea "x"
type textarea "In the weekends I usually go to swimming with my friends because [PERSON_NAME]"
type textarea "x"
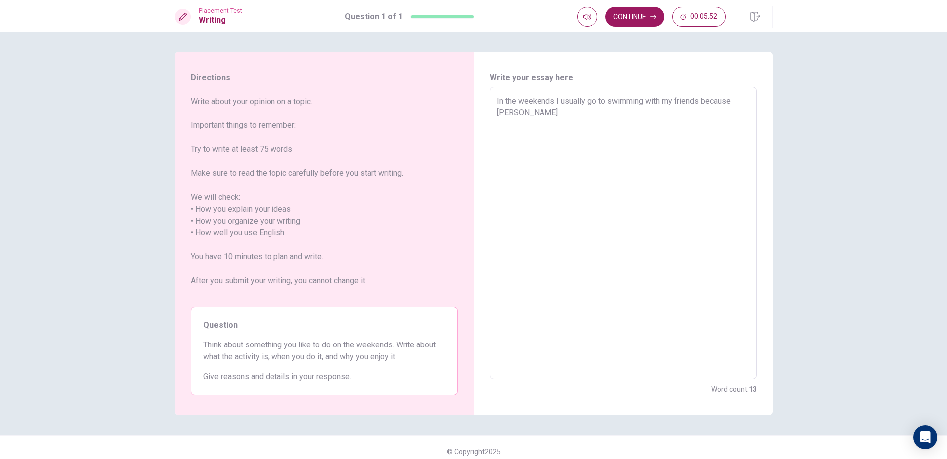
type textarea "In the weekends I usually go to swimming with my friends because [PERSON_NAME]"
click at [497, 114] on textarea "In the weekends I usually go to swimming with my friends because [PERSON_NAME]" at bounding box center [623, 233] width 253 height 277
type textarea "x"
type textarea "In the weekends I usually go to swimming with my friends because I think"
click at [536, 112] on textarea "In the weekends I usually go to swimming with my friends because I think" at bounding box center [623, 233] width 253 height 277
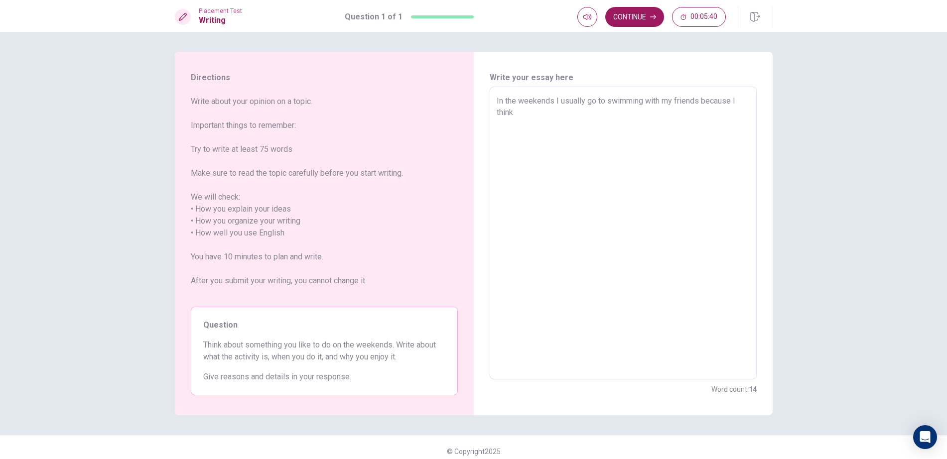
type textarea "x"
type textarea "In the weekends I usually go to swimming with my friends because I think"
type textarea "x"
type textarea "In the weekends I usually go to swimming with my friends because I think s"
type textarea "x"
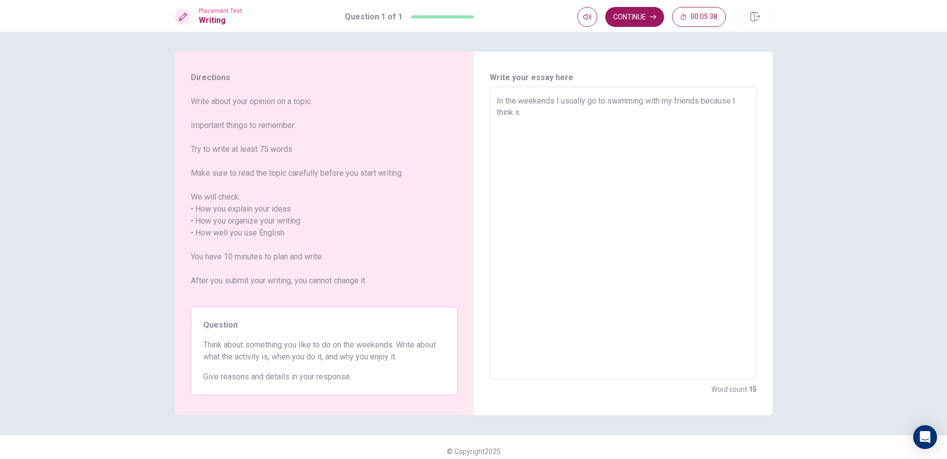
type textarea "In the weekends I usually go to swimming with my friends because I think sw"
type textarea "x"
type textarea "In the weekends I usually go to swimming with my friends because I think swi"
click at [719, 127] on textarea "In the weekends I usually go to swimming with my friends because I think swimmi…" at bounding box center [623, 233] width 253 height 277
click at [560, 138] on textarea "In the weekends I usually go to swimming with my friends because I think swimmi…" at bounding box center [623, 233] width 253 height 277
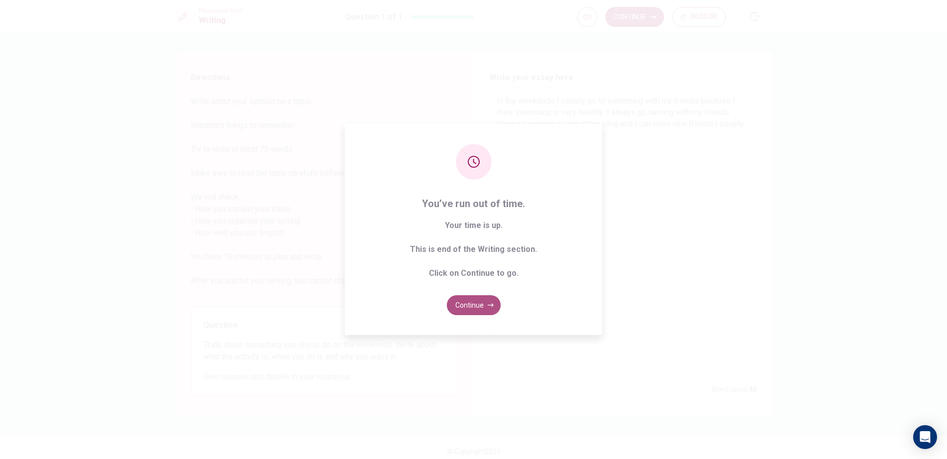
click at [481, 309] on button "Continue" at bounding box center [474, 306] width 54 height 20
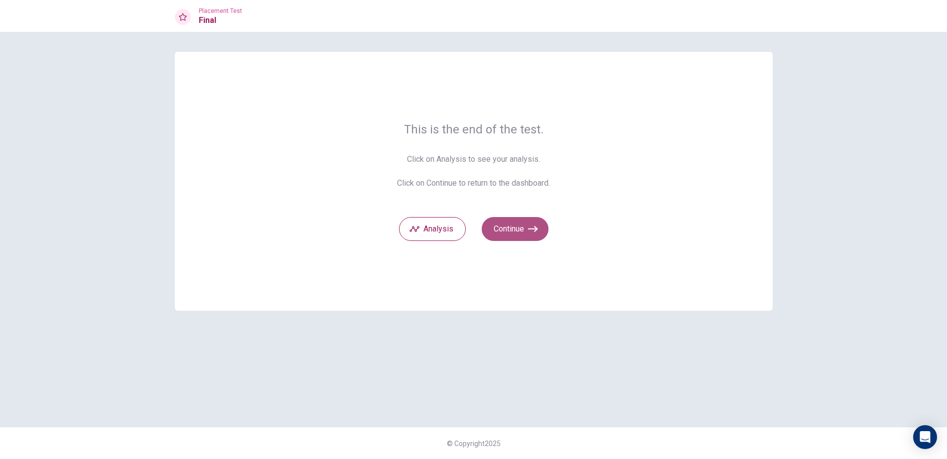
click at [521, 235] on button "Continue" at bounding box center [515, 229] width 67 height 24
